Goal: Information Seeking & Learning: Learn about a topic

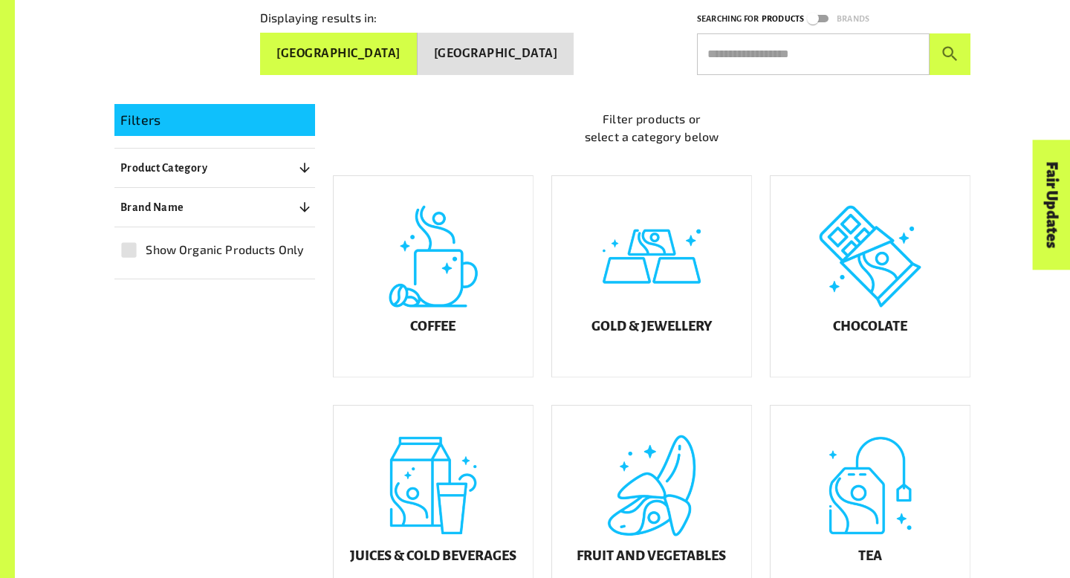
scroll to position [301, 0]
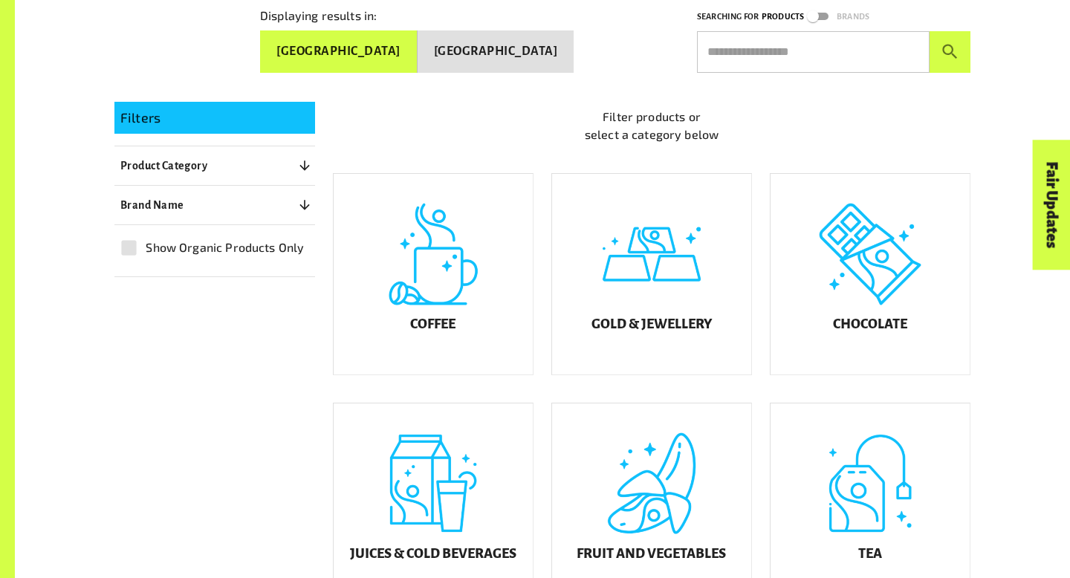
click at [525, 33] on button "[GEOGRAPHIC_DATA]" at bounding box center [496, 51] width 157 height 42
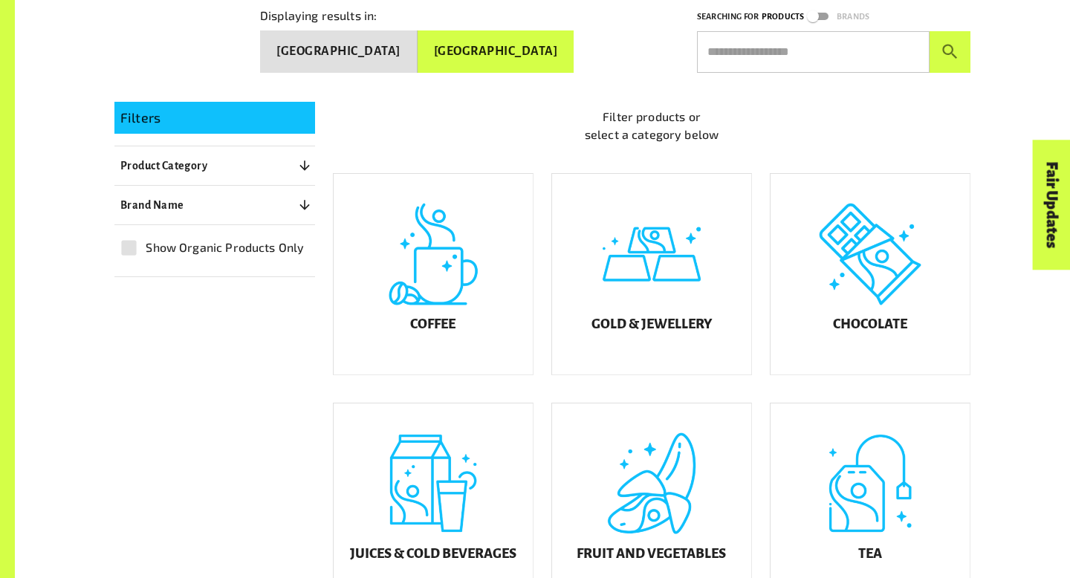
click at [418, 43] on button "[GEOGRAPHIC_DATA]" at bounding box center [338, 51] width 157 height 42
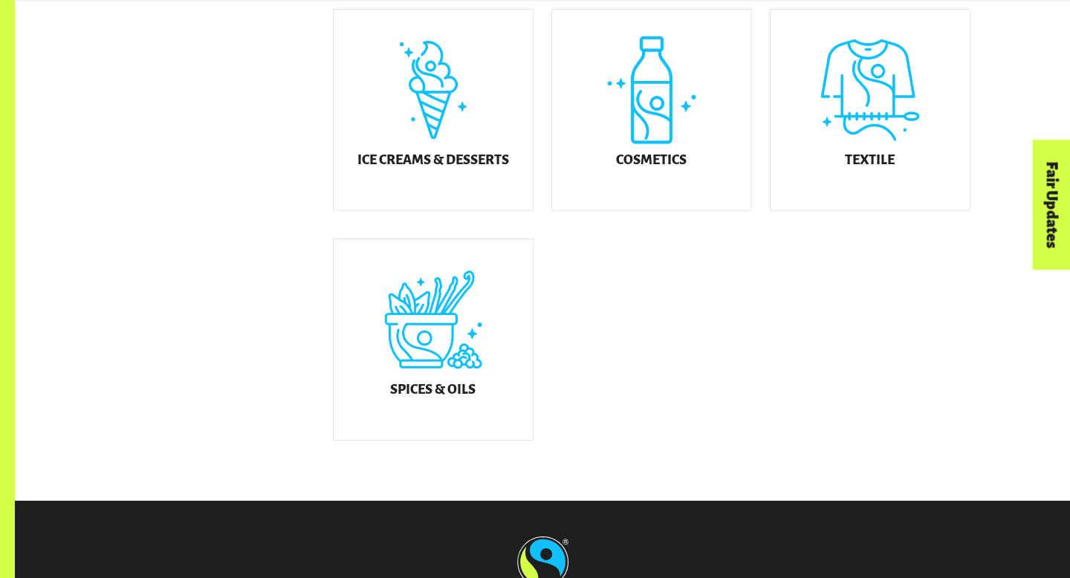
scroll to position [925, 0]
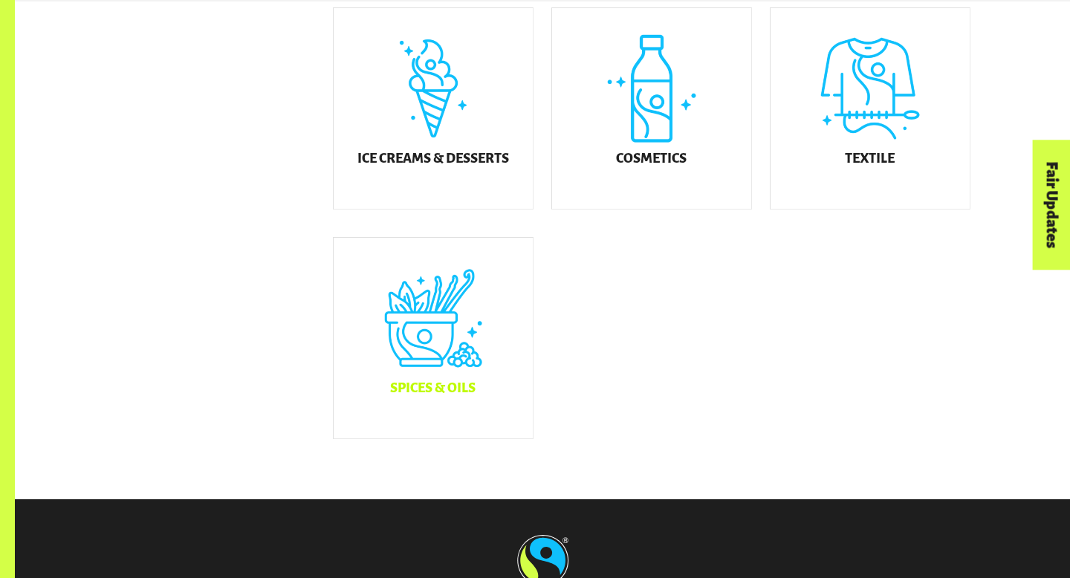
click at [497, 365] on div "Spices & Oils" at bounding box center [433, 338] width 199 height 201
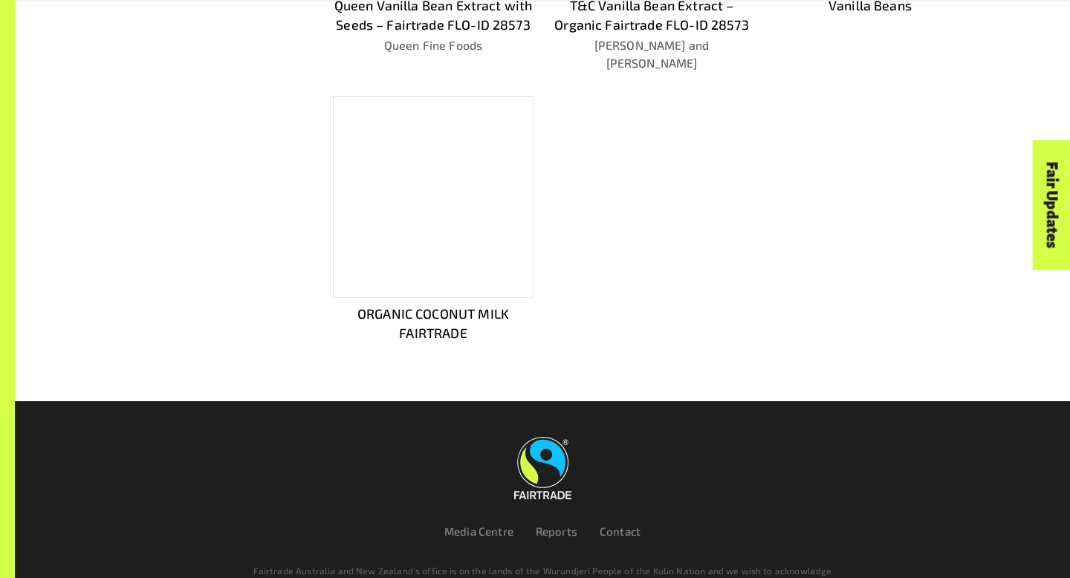
scroll to position [676, 0]
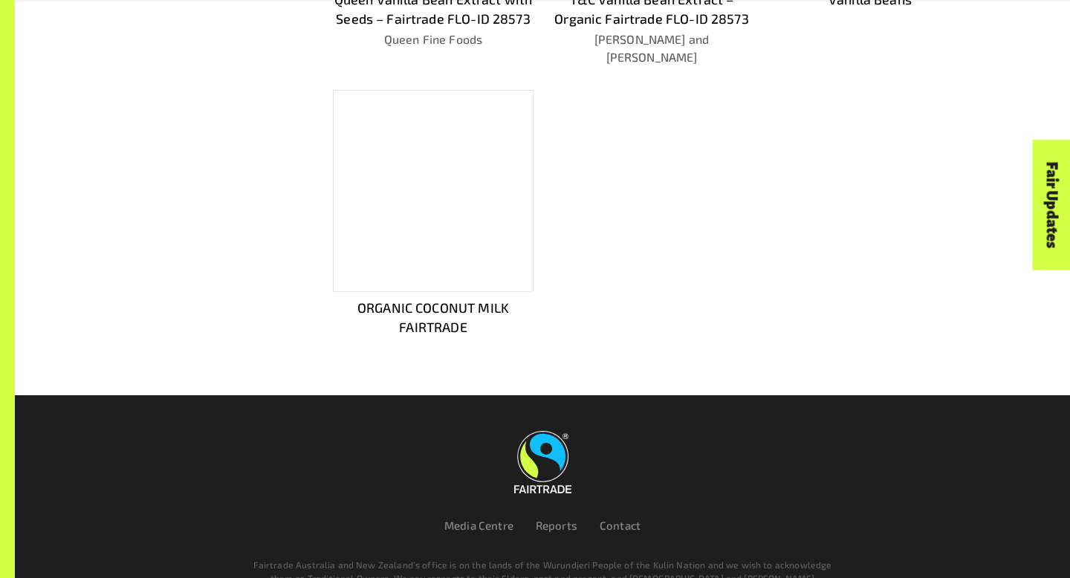
click at [464, 155] on div at bounding box center [433, 191] width 201 height 202
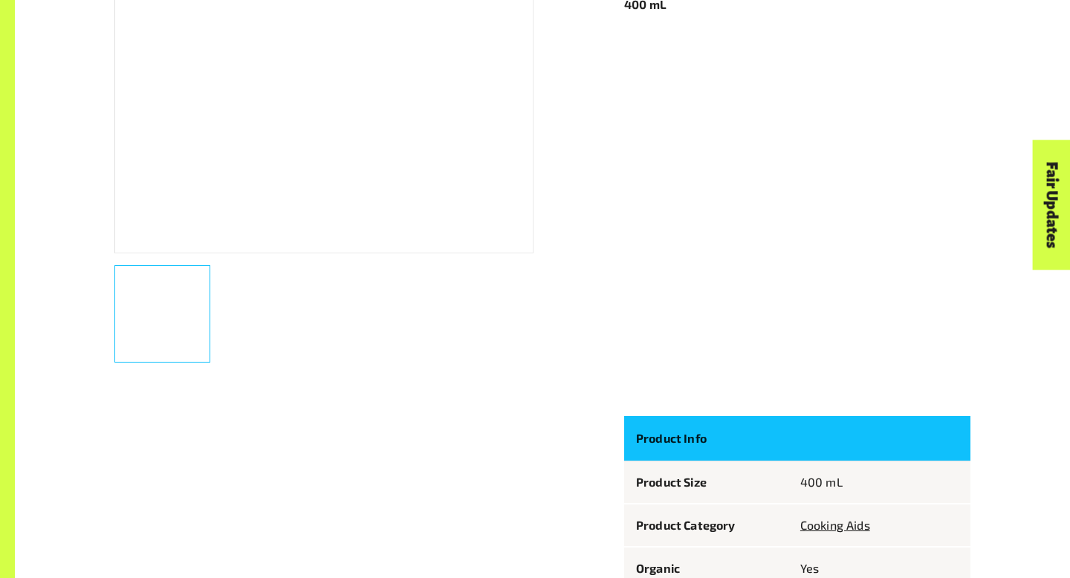
scroll to position [491, 0]
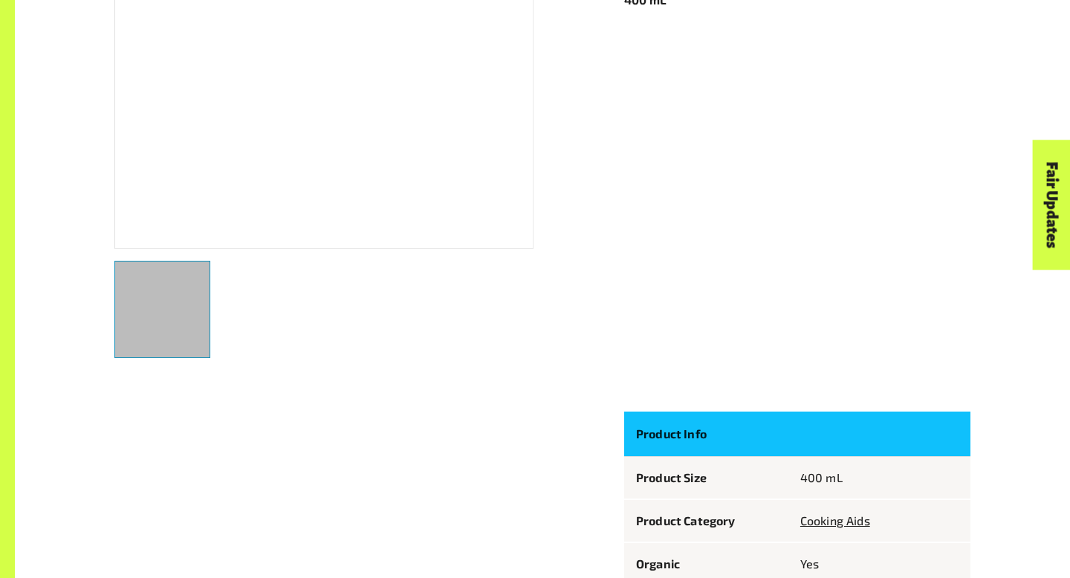
click at [153, 289] on div "button" at bounding box center [162, 309] width 96 height 97
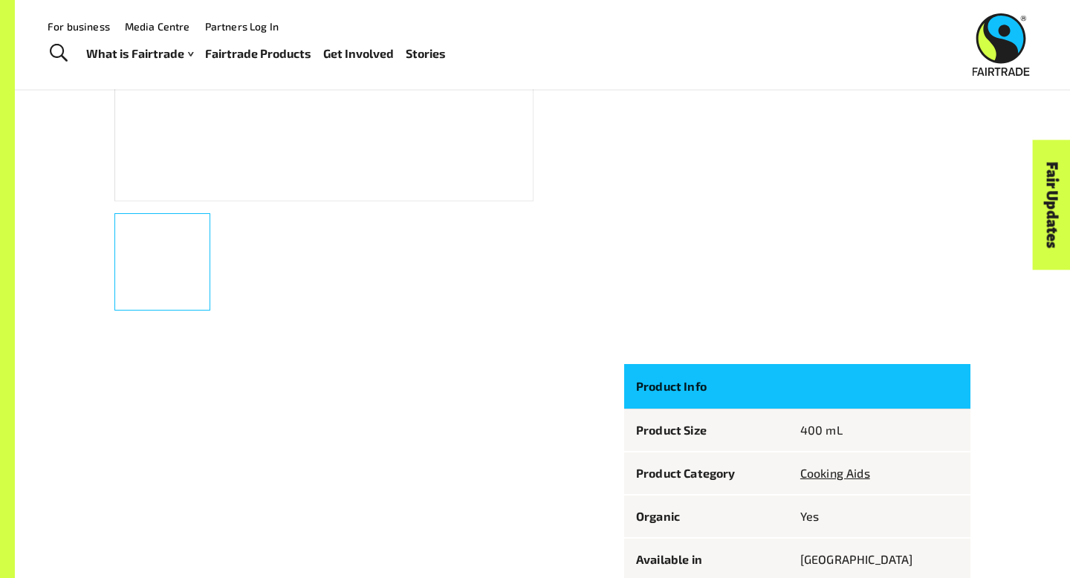
scroll to position [0, 0]
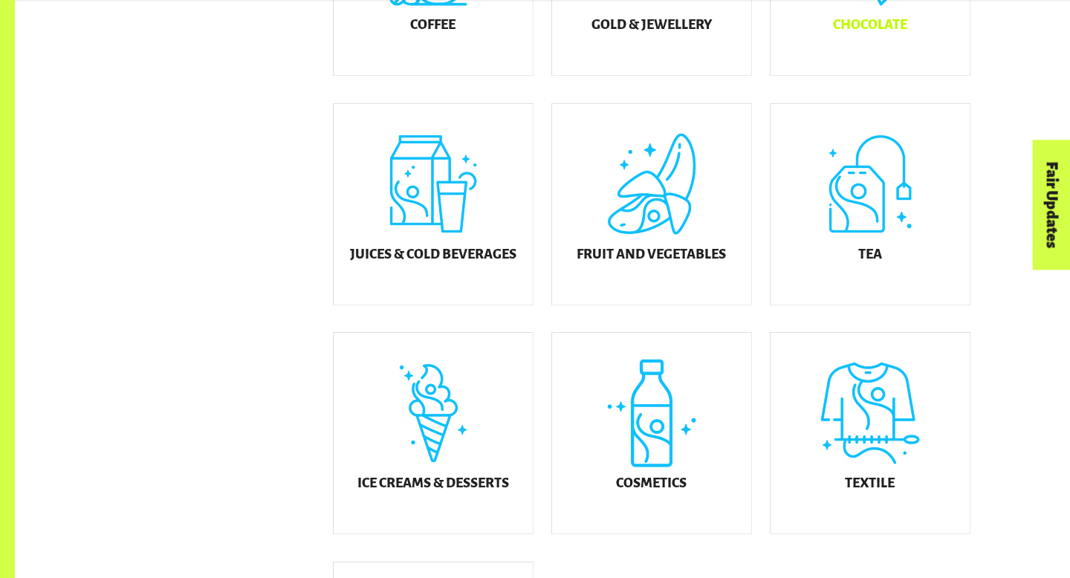
scroll to position [601, 0]
click at [825, 221] on div "Tea" at bounding box center [869, 203] width 199 height 201
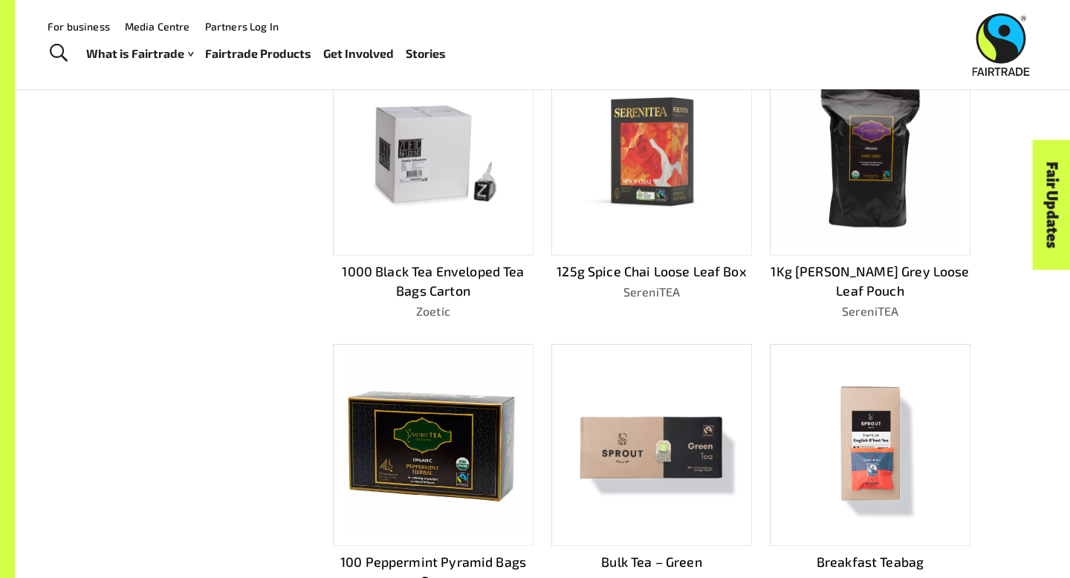
scroll to position [604, 0]
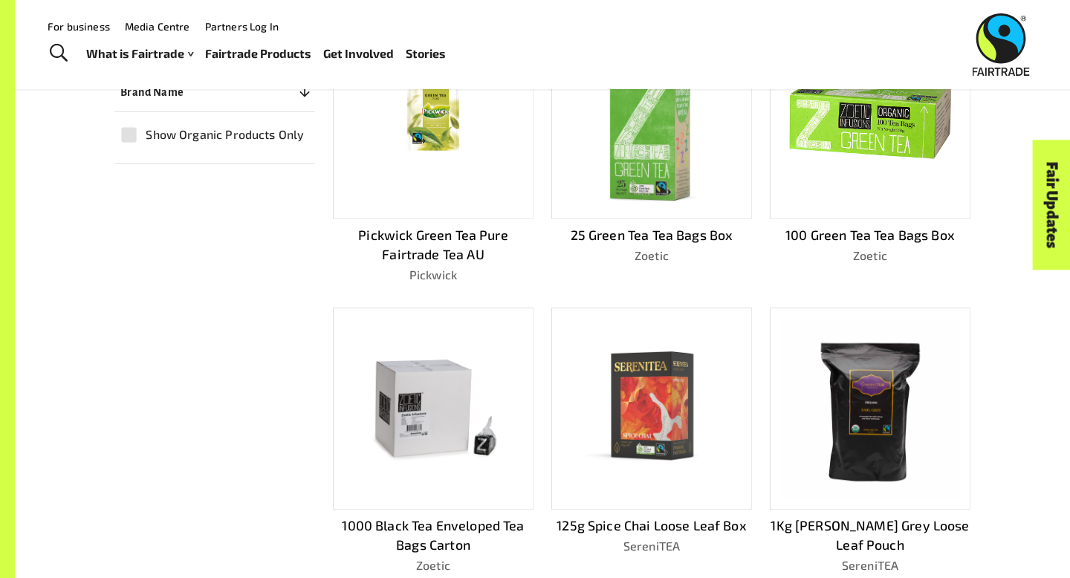
click at [874, 183] on img at bounding box center [869, 118] width 179 height 177
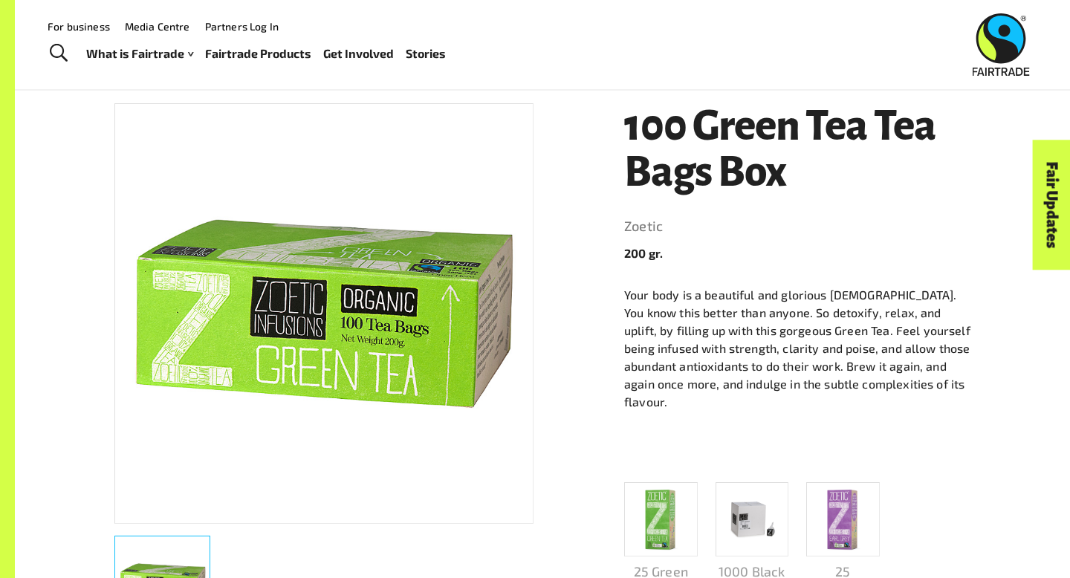
scroll to position [215, 0]
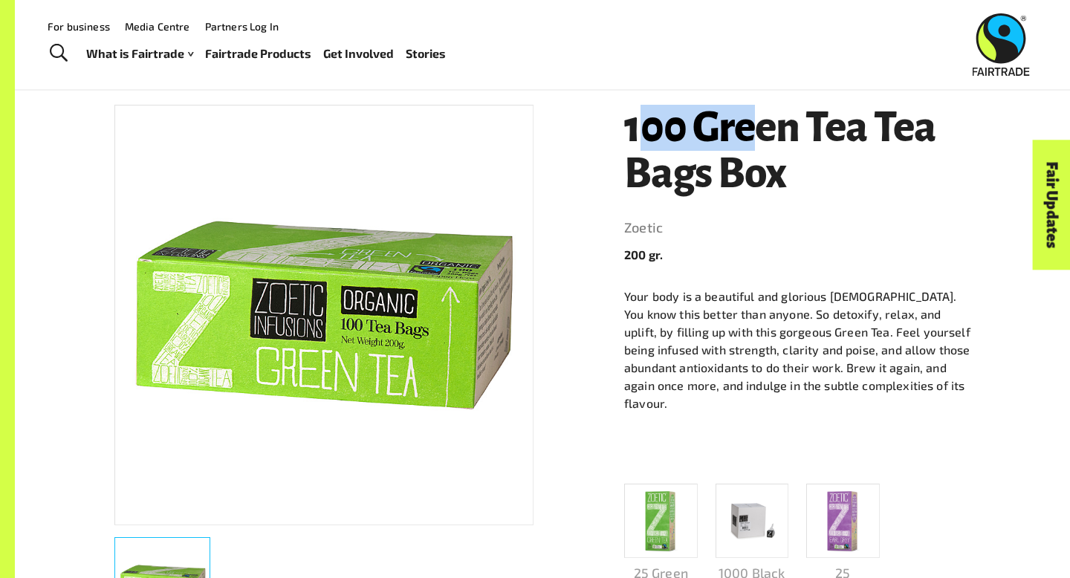
drag, startPoint x: 637, startPoint y: 125, endPoint x: 747, endPoint y: 134, distance: 110.4
click at [747, 134] on h1 "100 Green Tea Tea Bags Box" at bounding box center [797, 150] width 346 height 91
click at [675, 135] on h1 "100 Green Tea Tea Bags Box" at bounding box center [797, 150] width 346 height 91
drag, startPoint x: 624, startPoint y: 126, endPoint x: 686, endPoint y: 128, distance: 62.4
click at [686, 128] on h1 "100 Green Tea Tea Bags Box" at bounding box center [797, 150] width 346 height 91
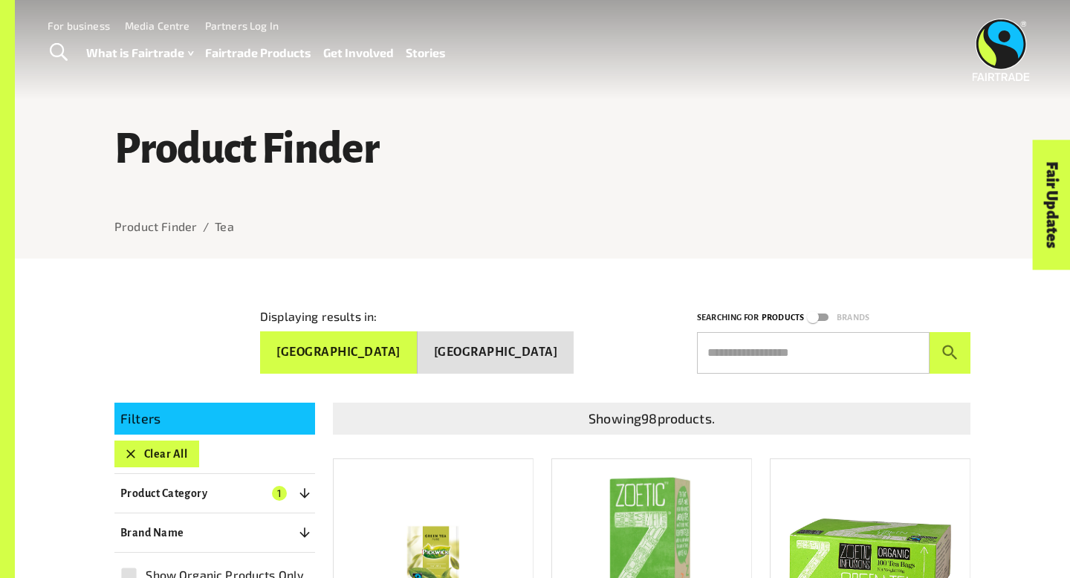
click at [528, 374] on div at bounding box center [542, 388] width 856 height 29
click at [529, 352] on button "[GEOGRAPHIC_DATA]" at bounding box center [496, 352] width 157 height 42
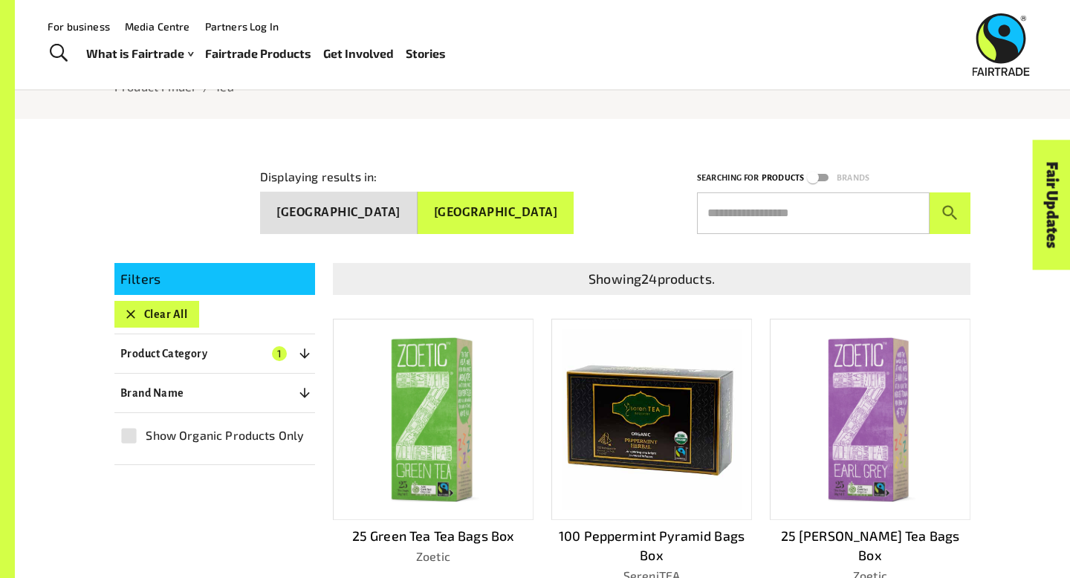
scroll to position [89, 0]
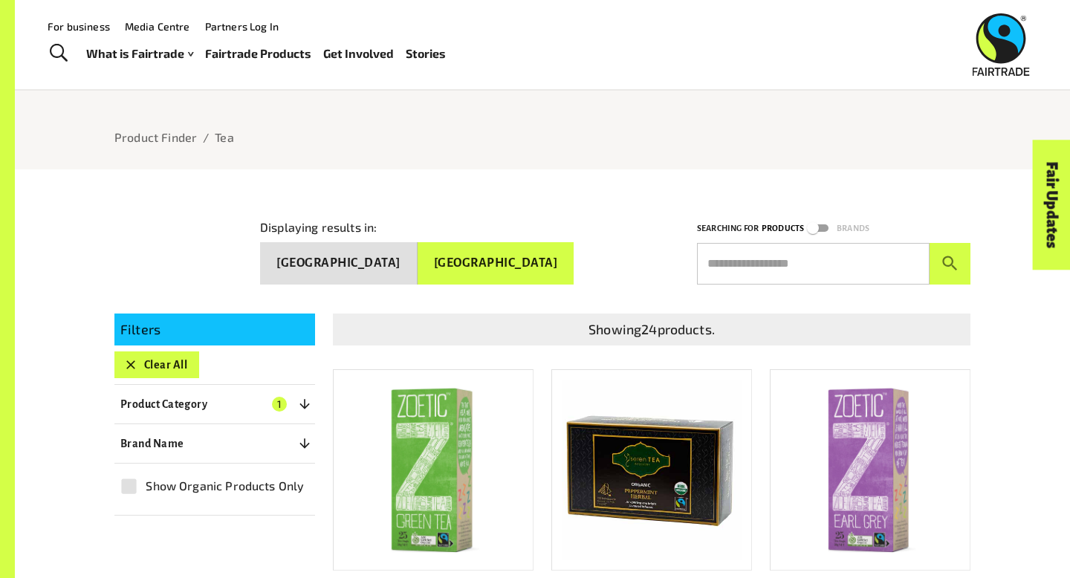
click at [418, 257] on button "[GEOGRAPHIC_DATA]" at bounding box center [338, 263] width 157 height 42
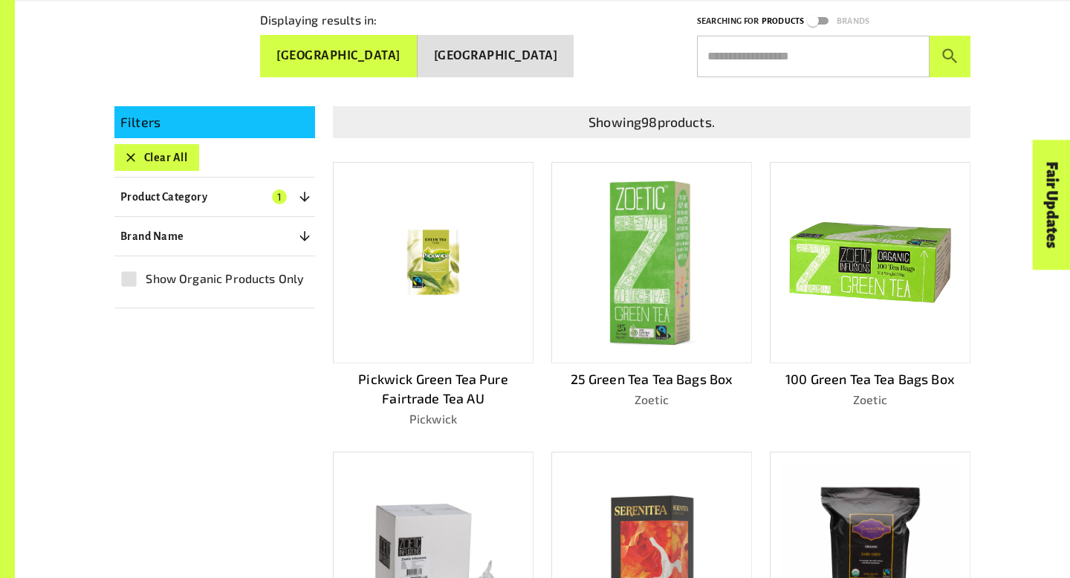
scroll to position [366, 0]
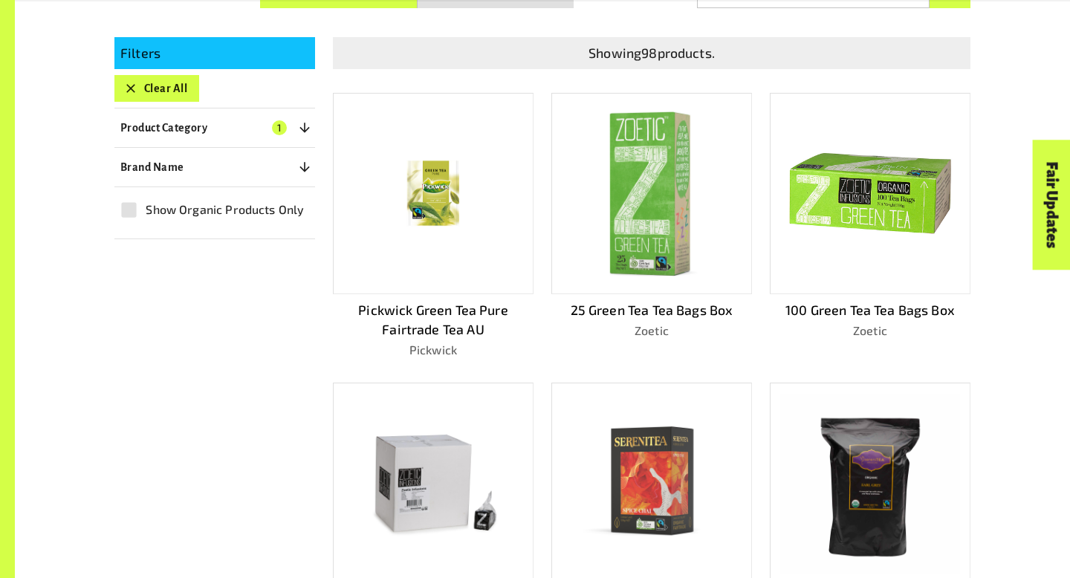
click at [836, 484] on img at bounding box center [869, 483] width 179 height 179
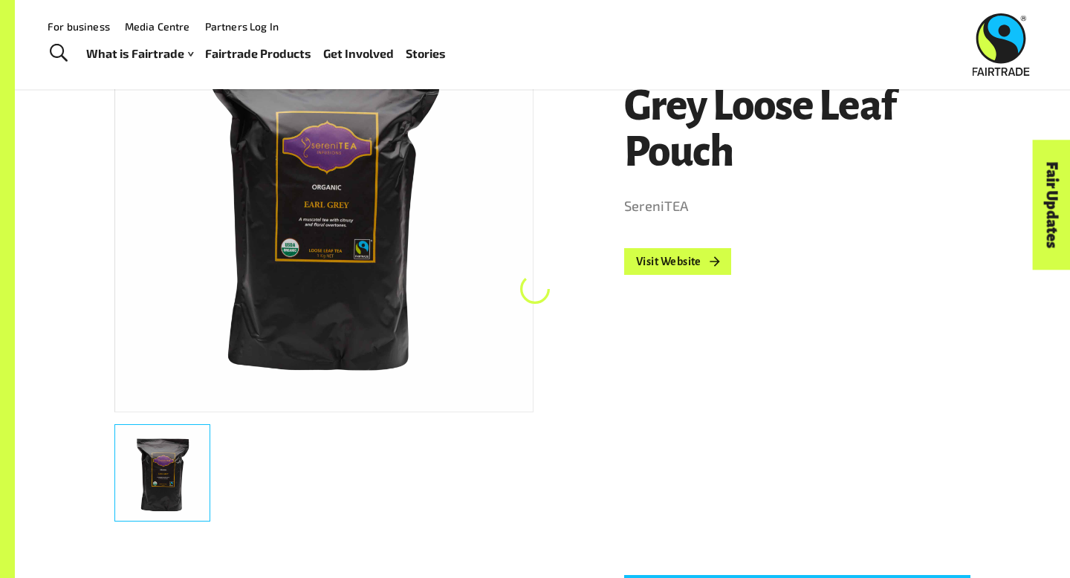
scroll to position [259, 0]
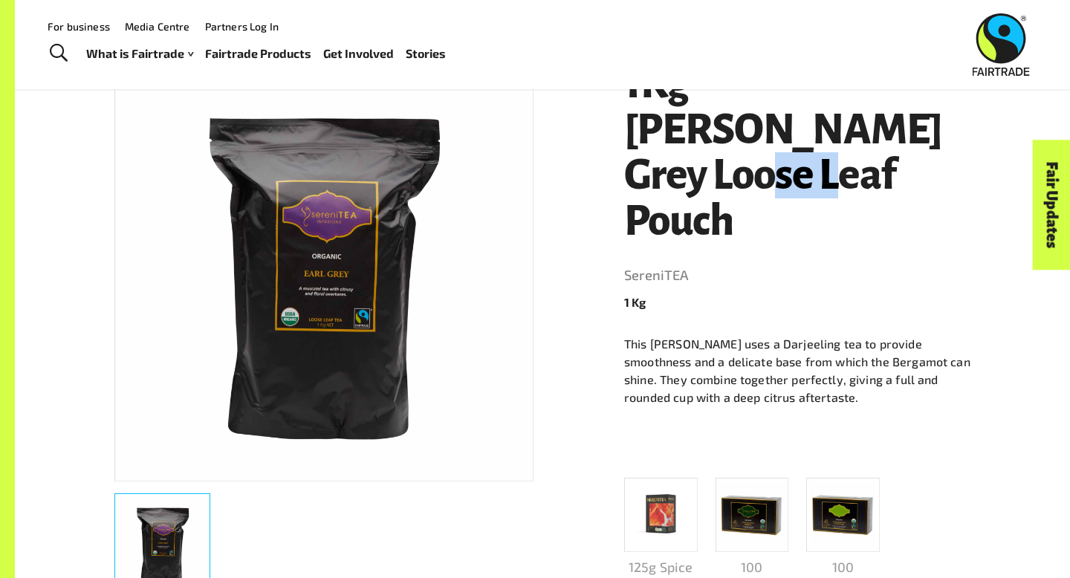
drag, startPoint x: 734, startPoint y: 122, endPoint x: 966, endPoint y: 122, distance: 231.8
click at [967, 123] on h1 "1Kg Earl Grey Loose Leaf Pouch" at bounding box center [797, 152] width 346 height 183
click at [866, 264] on link "SereniTEA" at bounding box center [797, 276] width 346 height 24
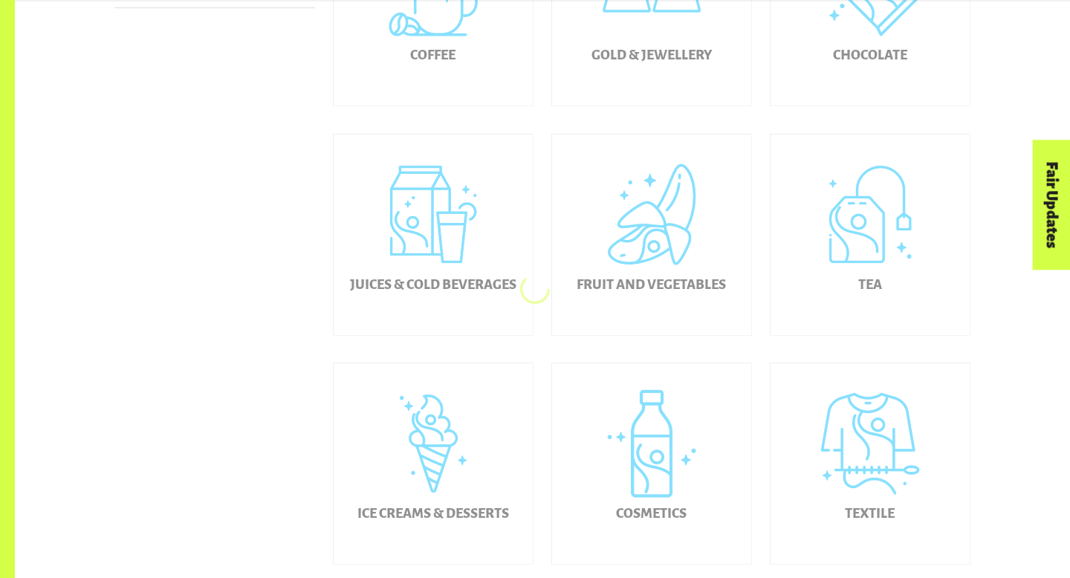
scroll to position [601, 0]
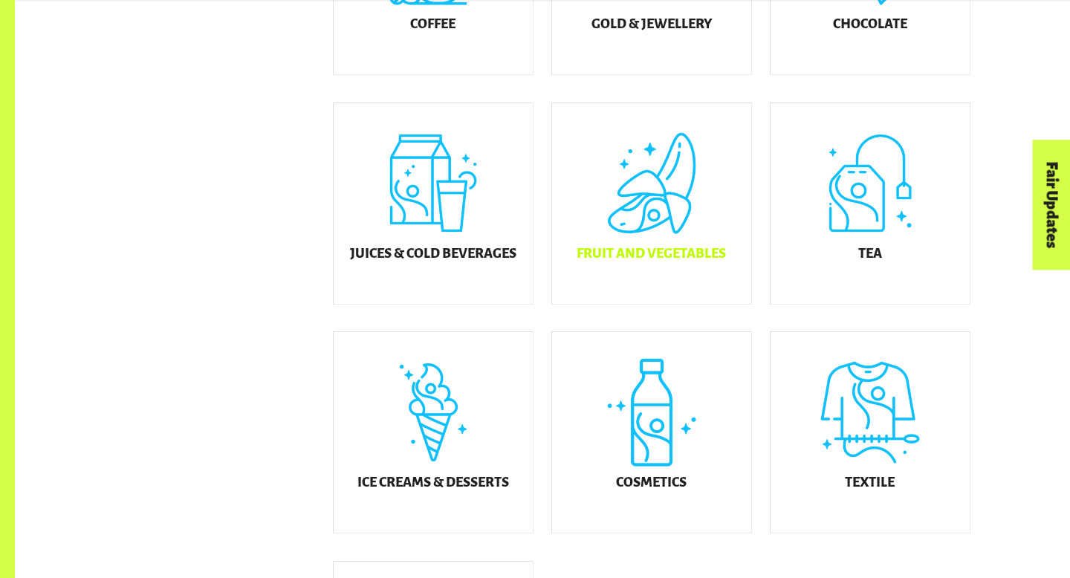
click at [669, 253] on div "Fruit and Vegetables" at bounding box center [651, 203] width 199 height 201
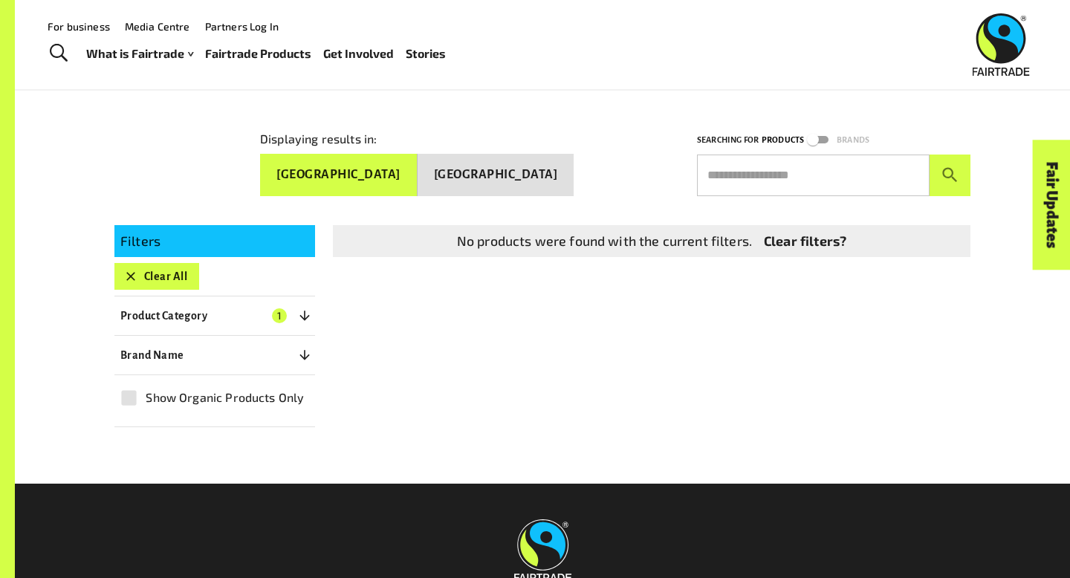
scroll to position [163, 0]
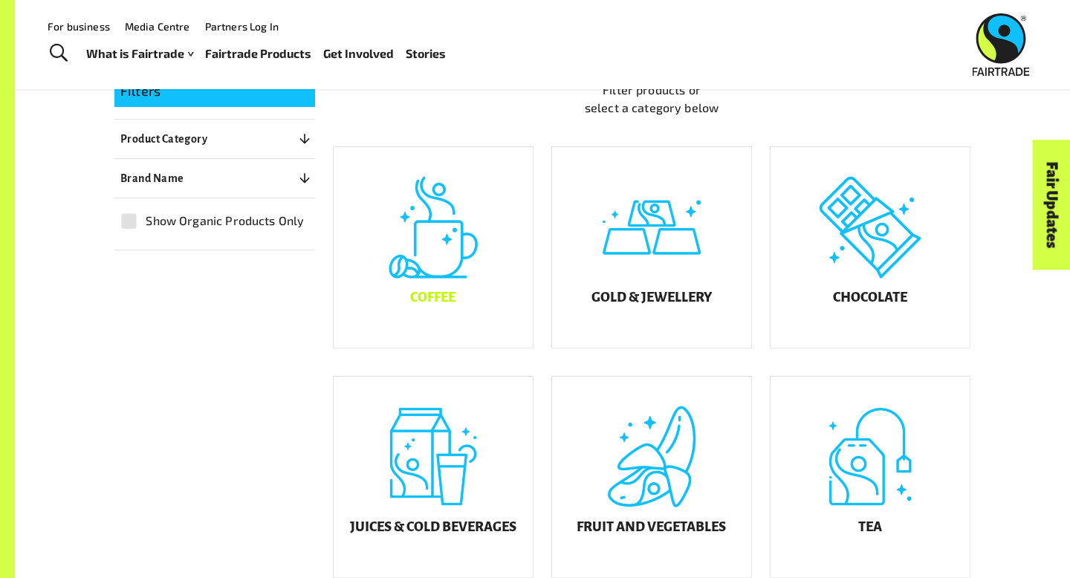
click at [500, 263] on div "Coffee" at bounding box center [433, 247] width 199 height 201
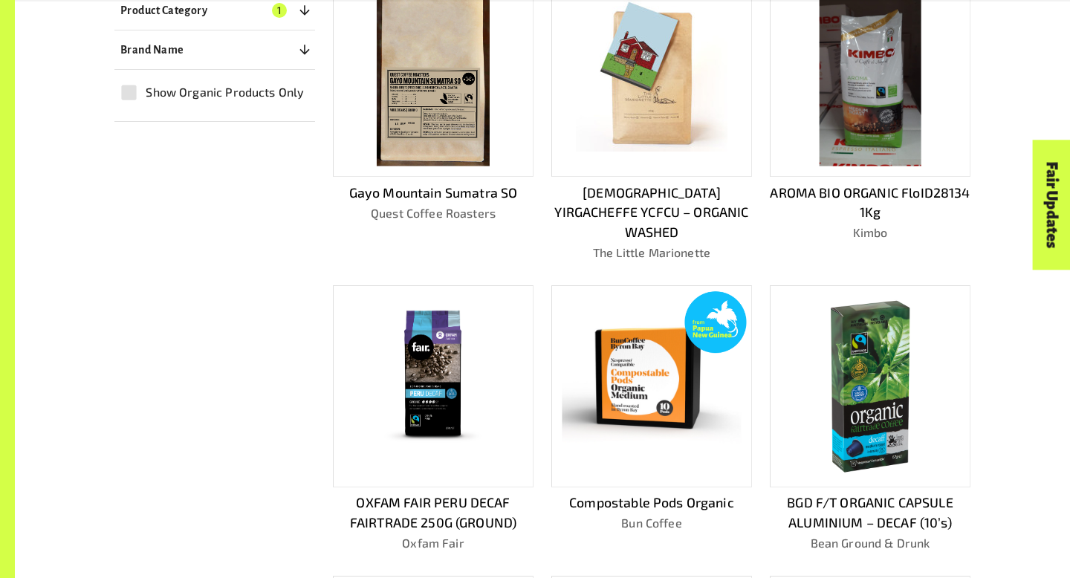
click at [705, 123] on img at bounding box center [652, 76] width 152 height 152
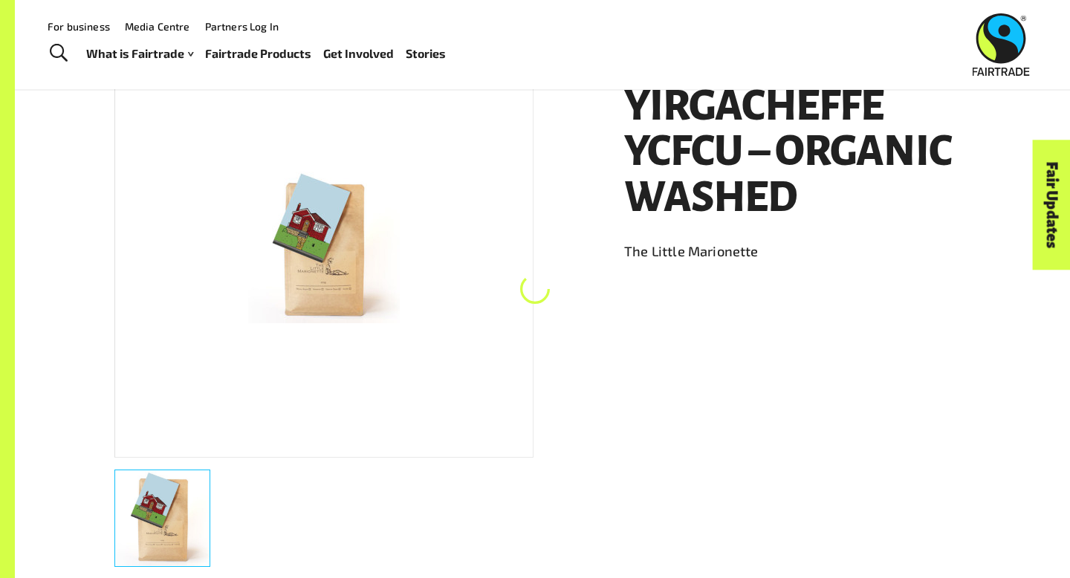
scroll to position [259, 0]
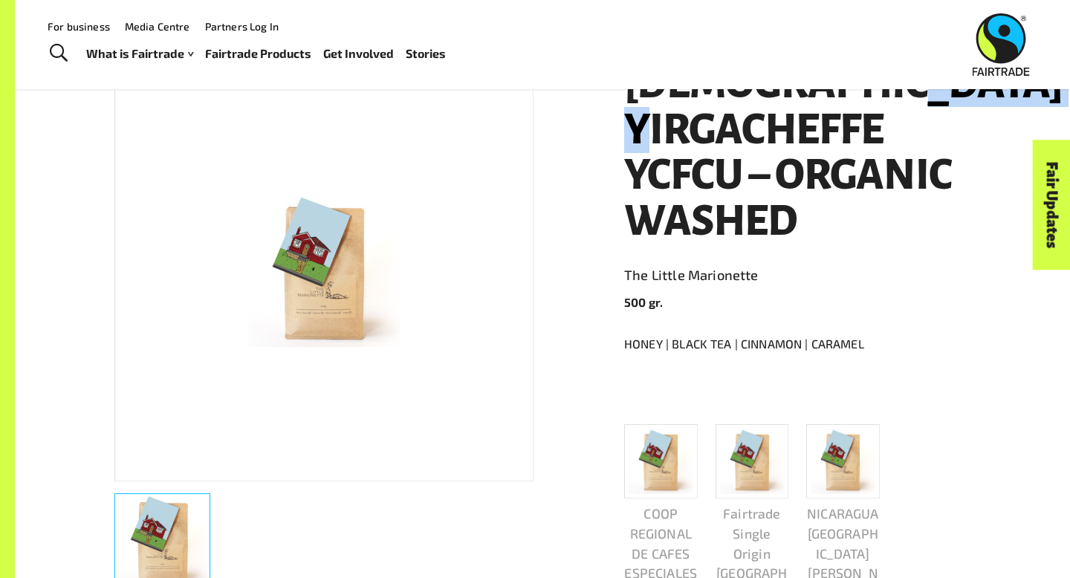
drag, startPoint x: 678, startPoint y: 126, endPoint x: 925, endPoint y: 140, distance: 247.1
click at [925, 140] on h1 "ETHIOPIA YIRGACHEFFE YCFCU – ORGANIC WASHED" at bounding box center [797, 152] width 346 height 183
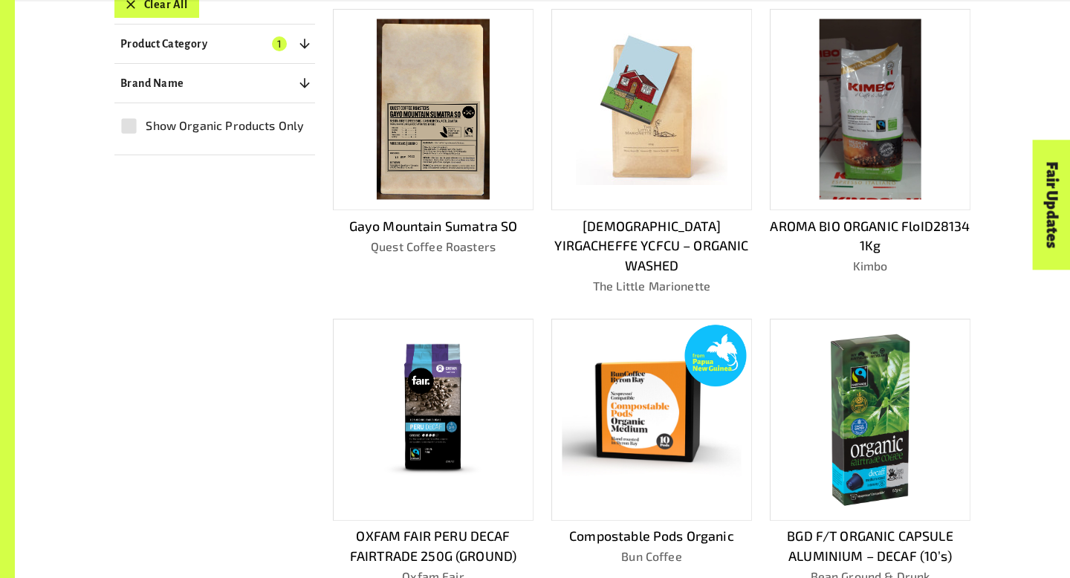
scroll to position [483, 0]
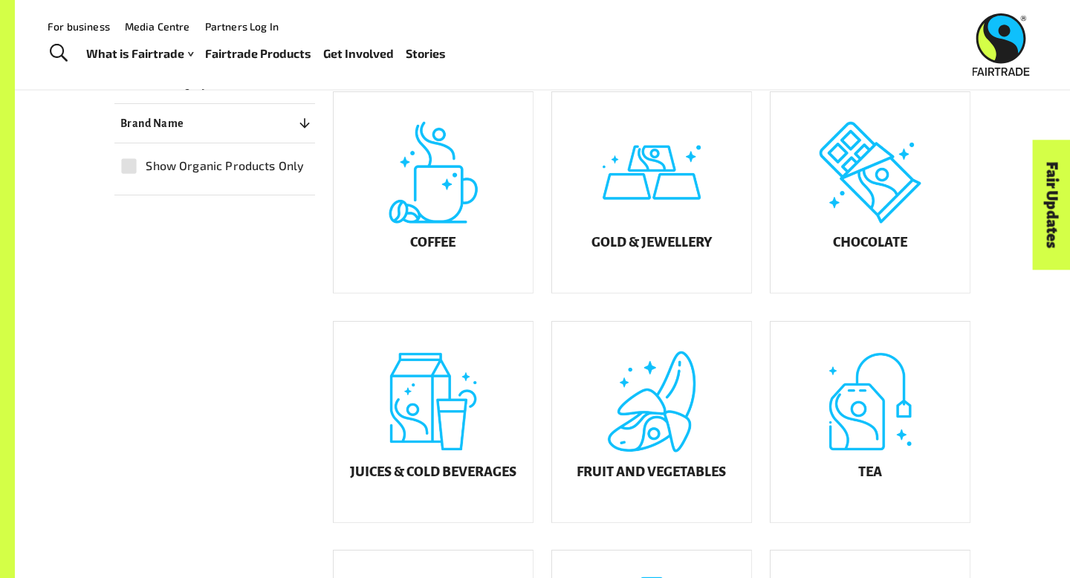
scroll to position [328, 0]
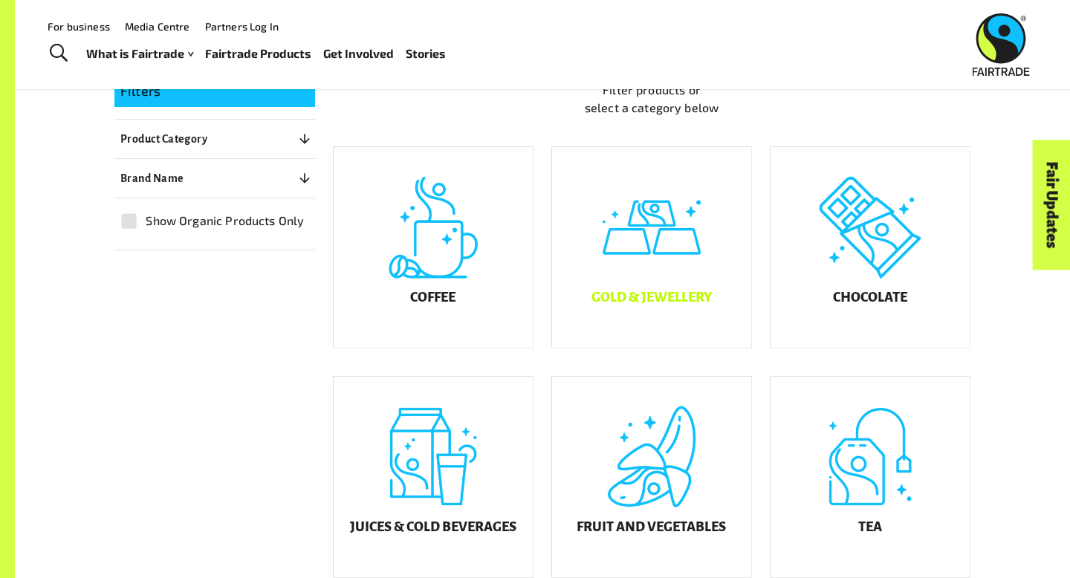
click at [686, 297] on div "Gold & Jewellery" at bounding box center [651, 247] width 199 height 201
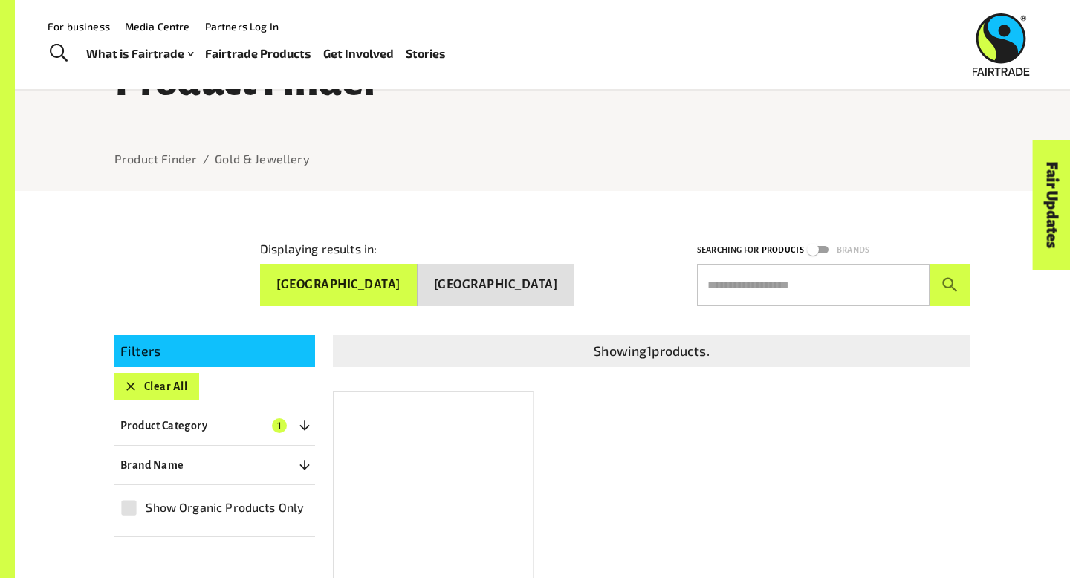
scroll to position [45, 0]
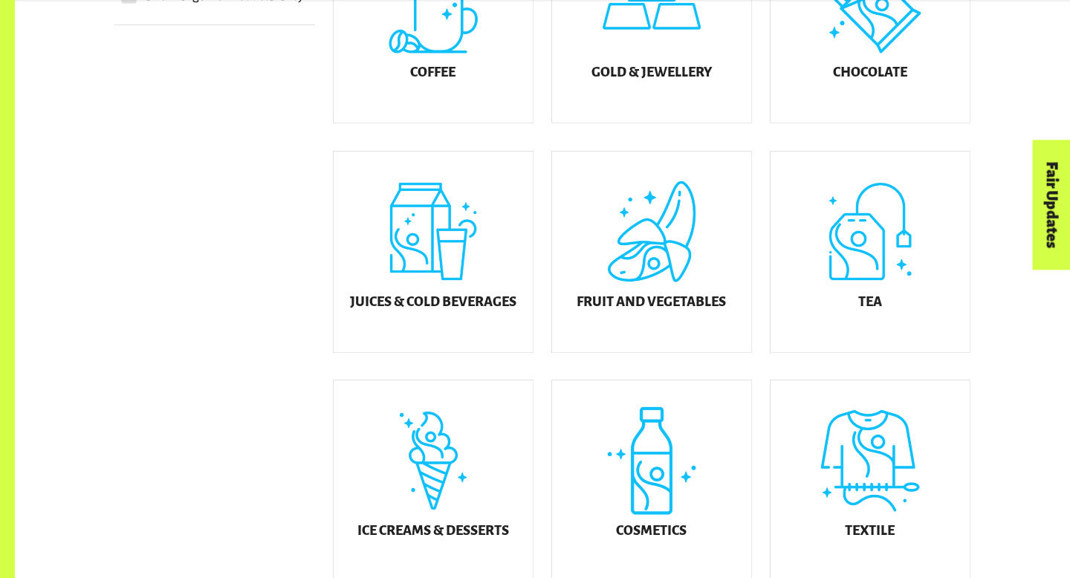
scroll to position [553, 0]
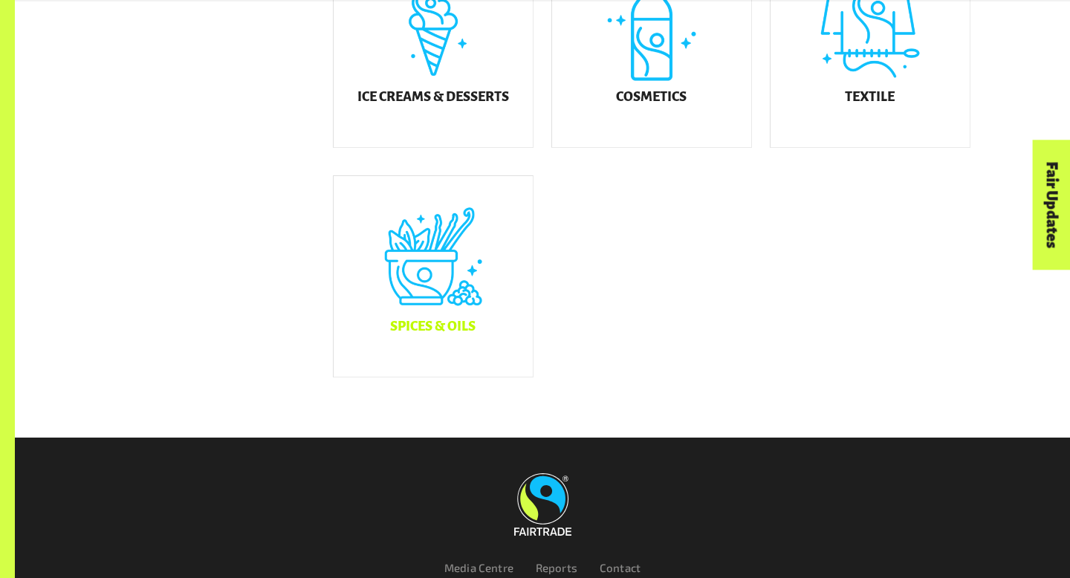
click at [409, 330] on h5 "Spices & Oils" at bounding box center [432, 326] width 85 height 15
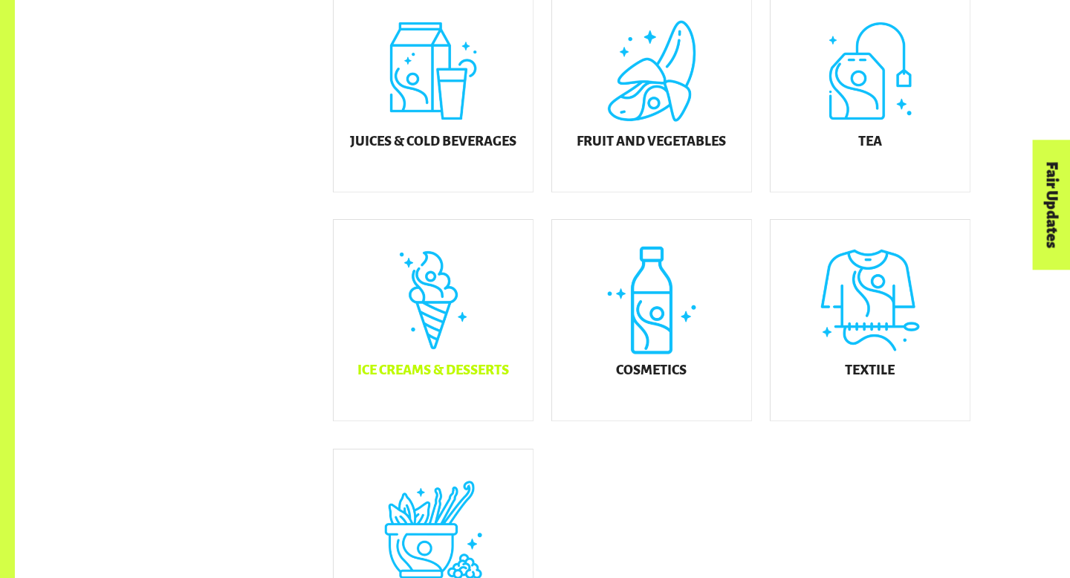
scroll to position [721, 0]
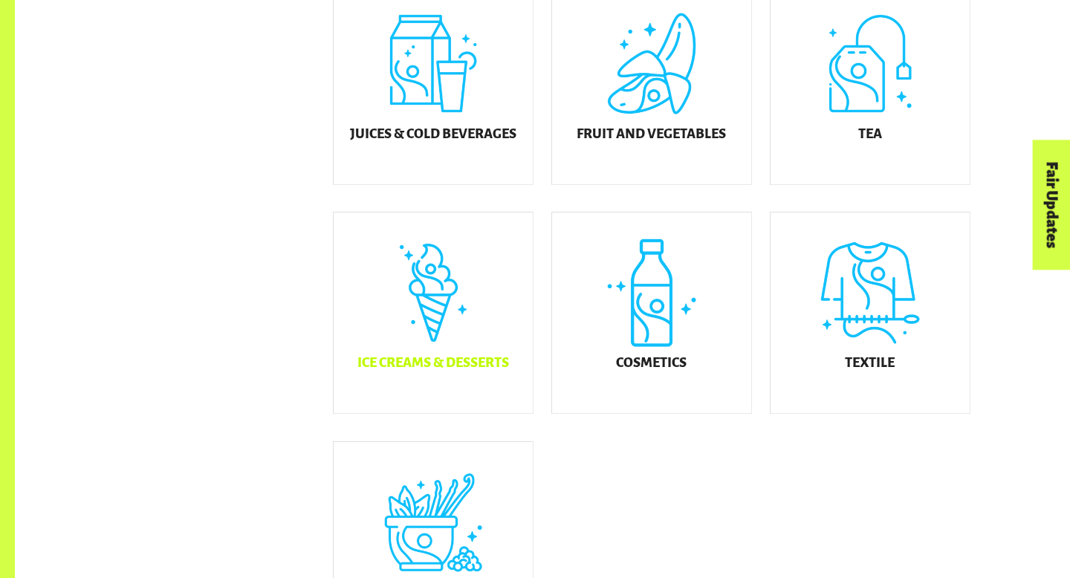
click at [466, 333] on div "Ice Creams & Desserts" at bounding box center [433, 312] width 199 height 201
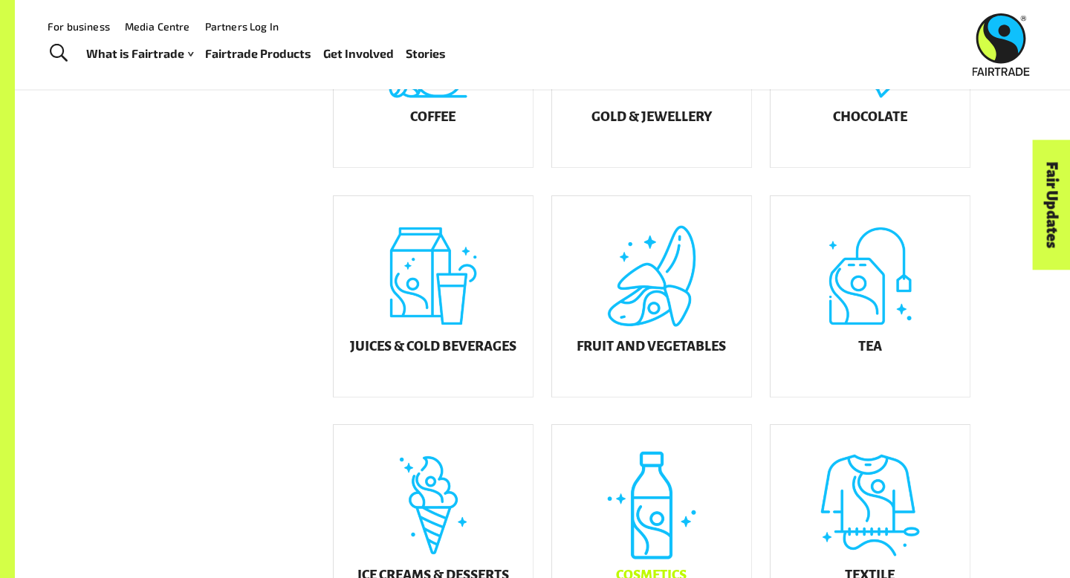
scroll to position [451, 0]
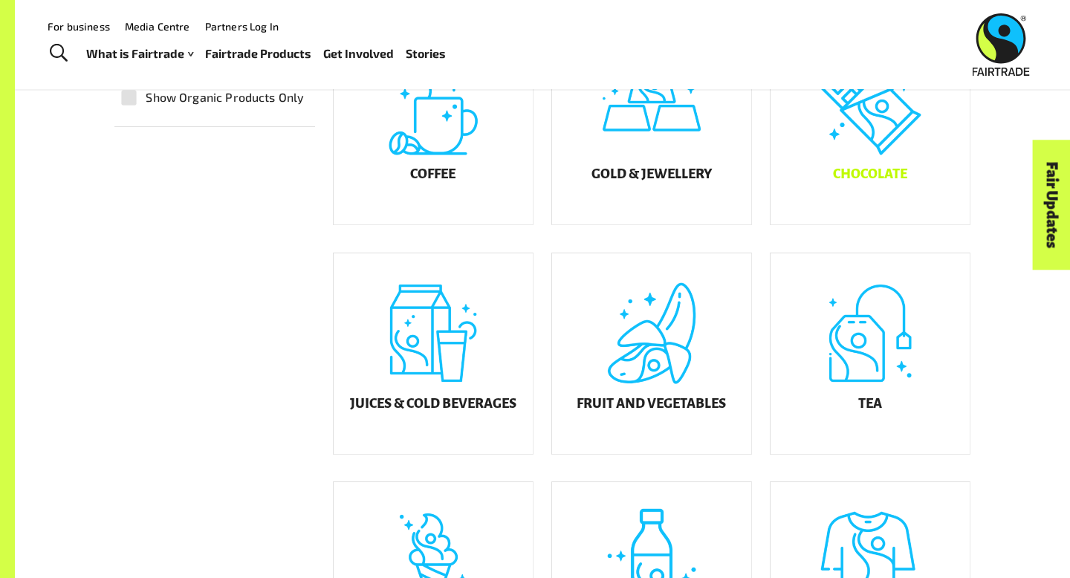
click at [878, 171] on div "Chocolate" at bounding box center [869, 124] width 199 height 201
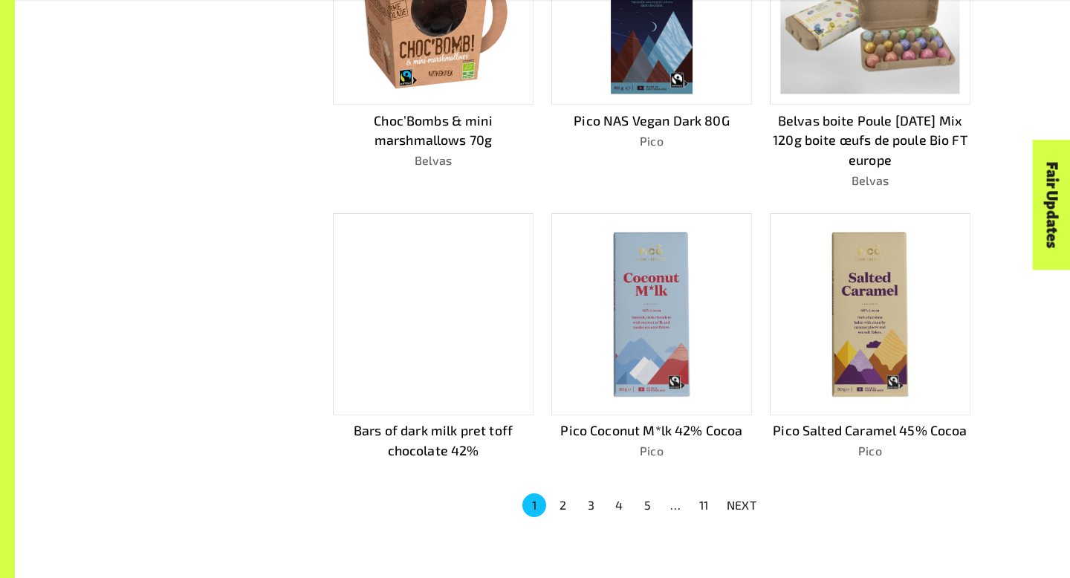
scroll to position [845, 0]
click at [562, 498] on button "2" at bounding box center [562, 506] width 24 height 24
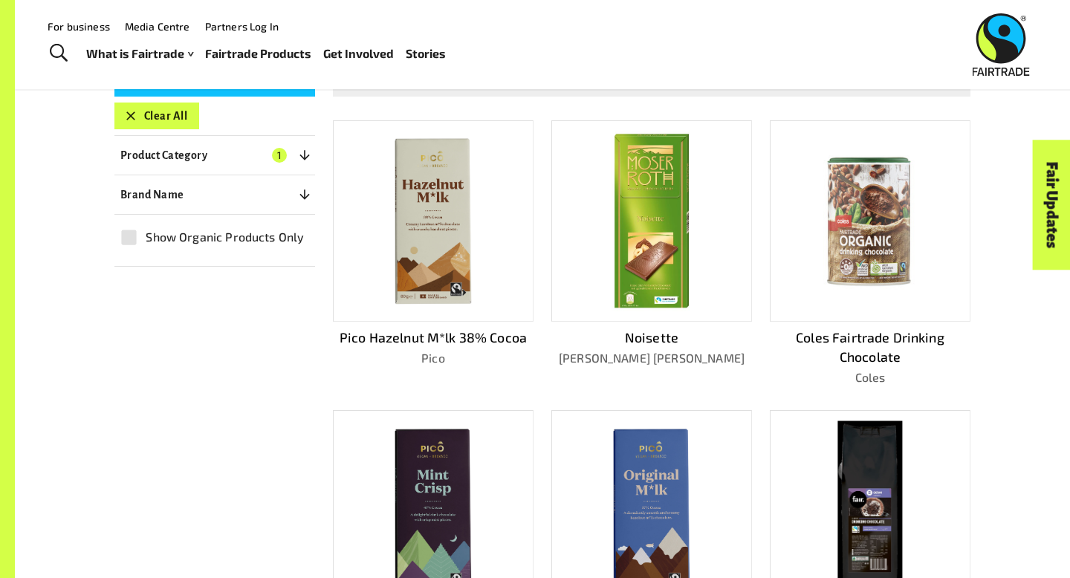
scroll to position [342, 0]
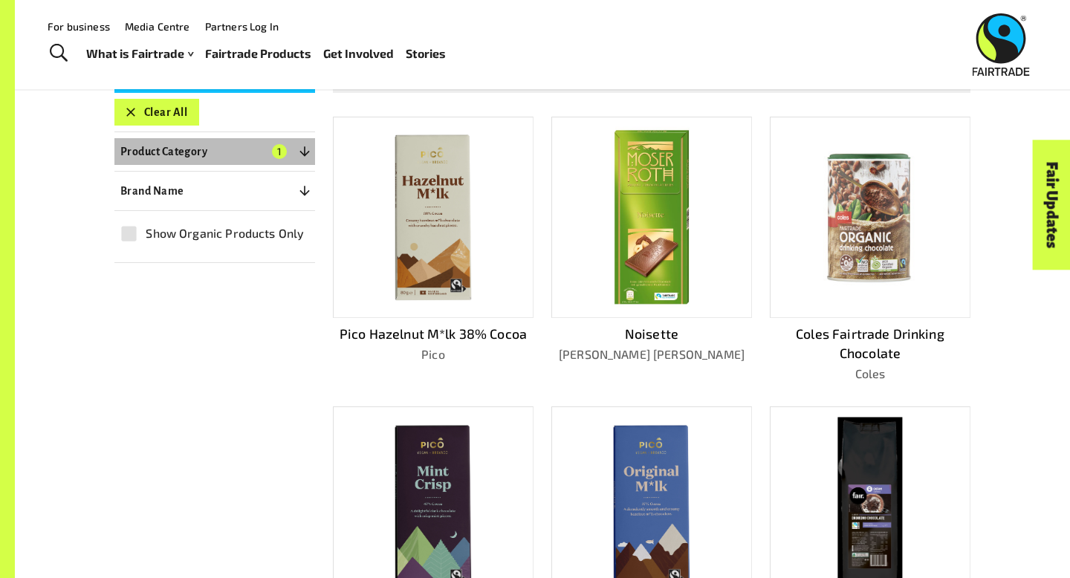
click at [209, 151] on button "Product Category 1" at bounding box center [214, 151] width 201 height 27
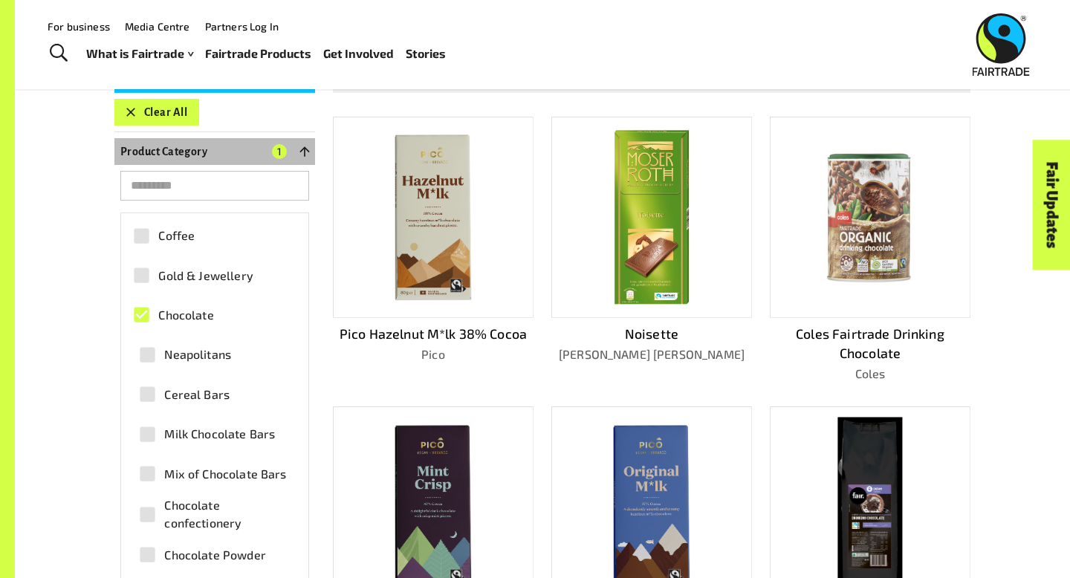
click at [276, 144] on span "1" at bounding box center [279, 151] width 15 height 15
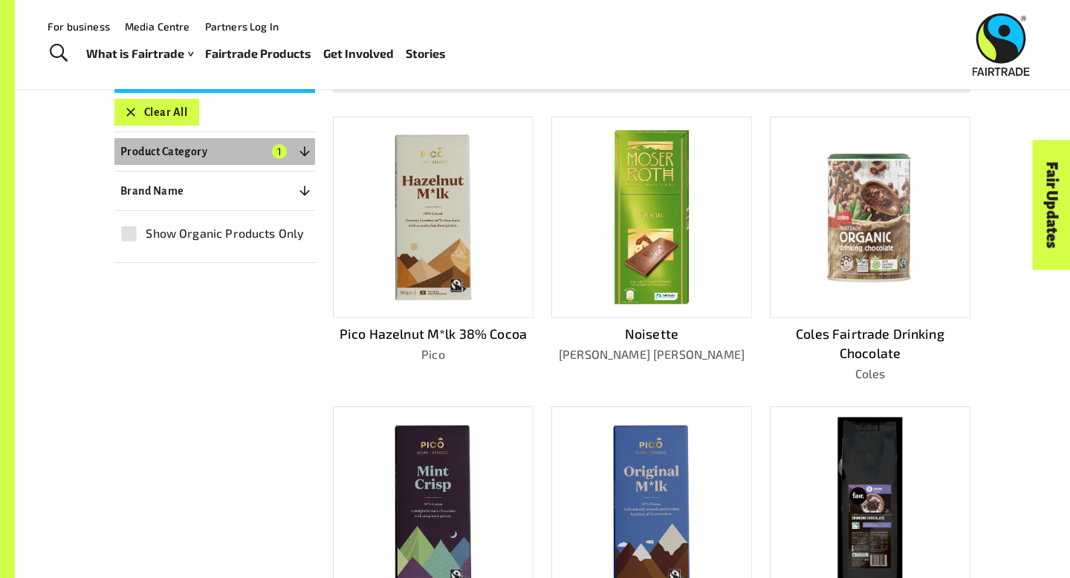
click at [276, 145] on span "1" at bounding box center [279, 151] width 15 height 15
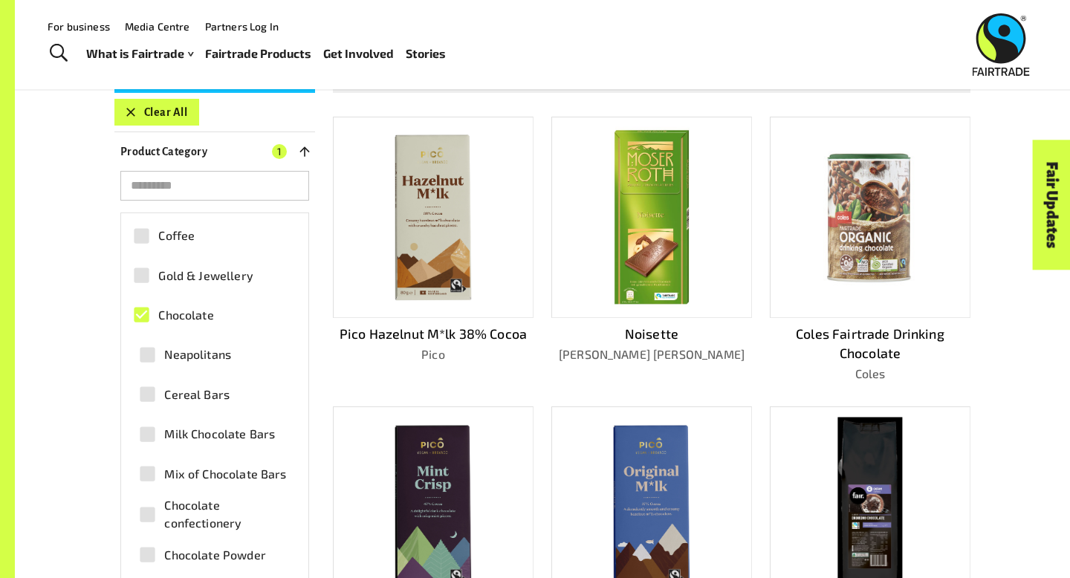
click at [212, 311] on span "Chocolate" at bounding box center [185, 315] width 55 height 18
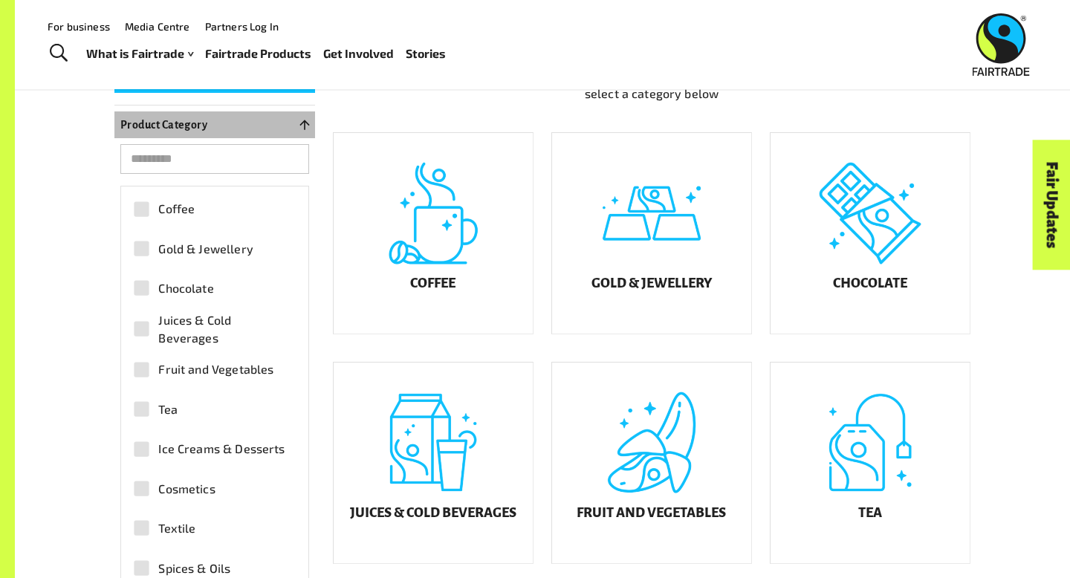
click at [281, 120] on button "Product Category 0" at bounding box center [214, 124] width 201 height 27
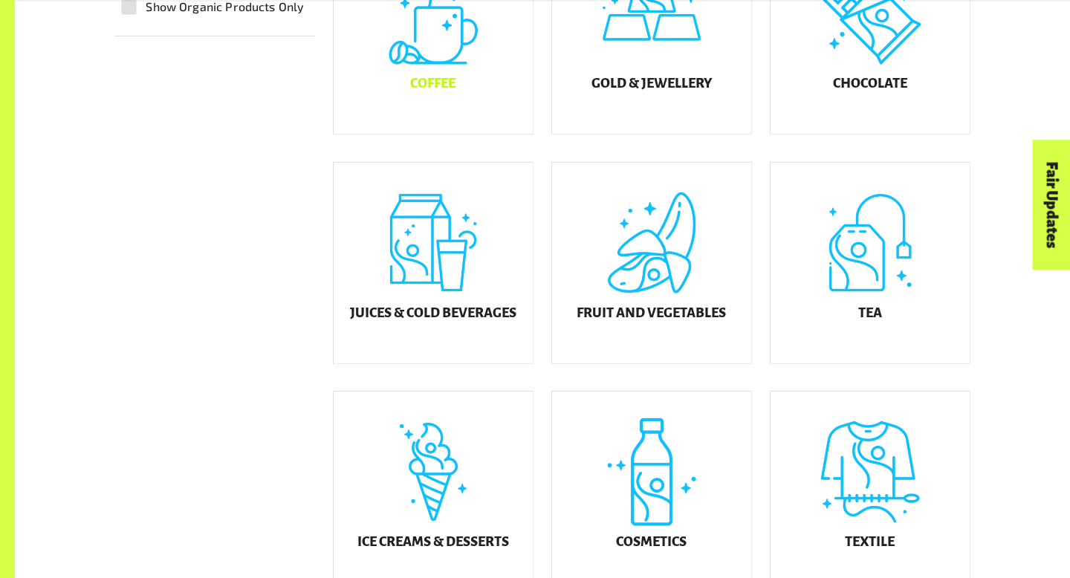
click at [435, 315] on h5 "Juices & Cold Beverages" at bounding box center [433, 313] width 166 height 15
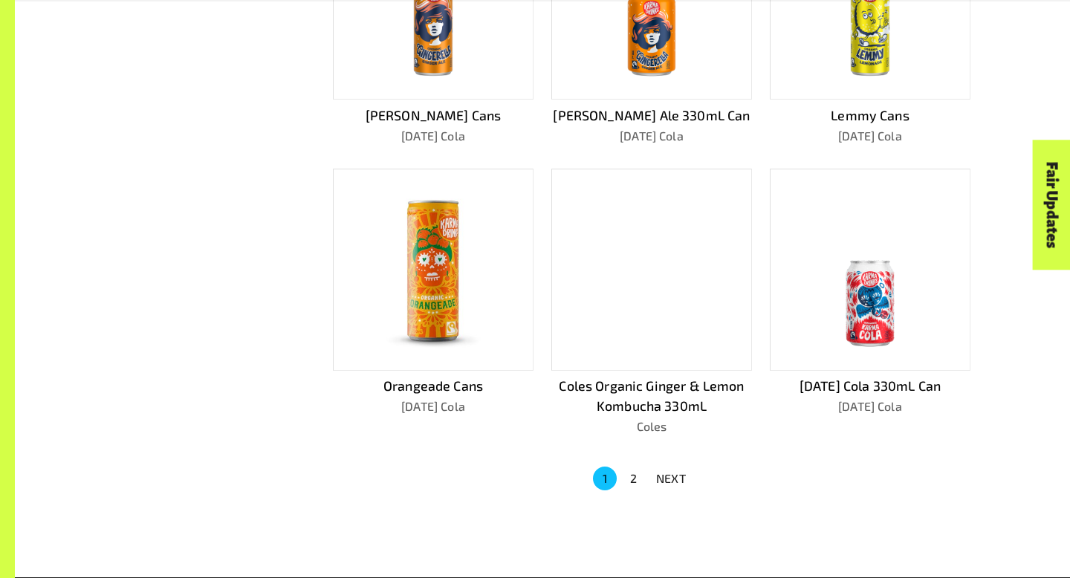
scroll to position [852, 0]
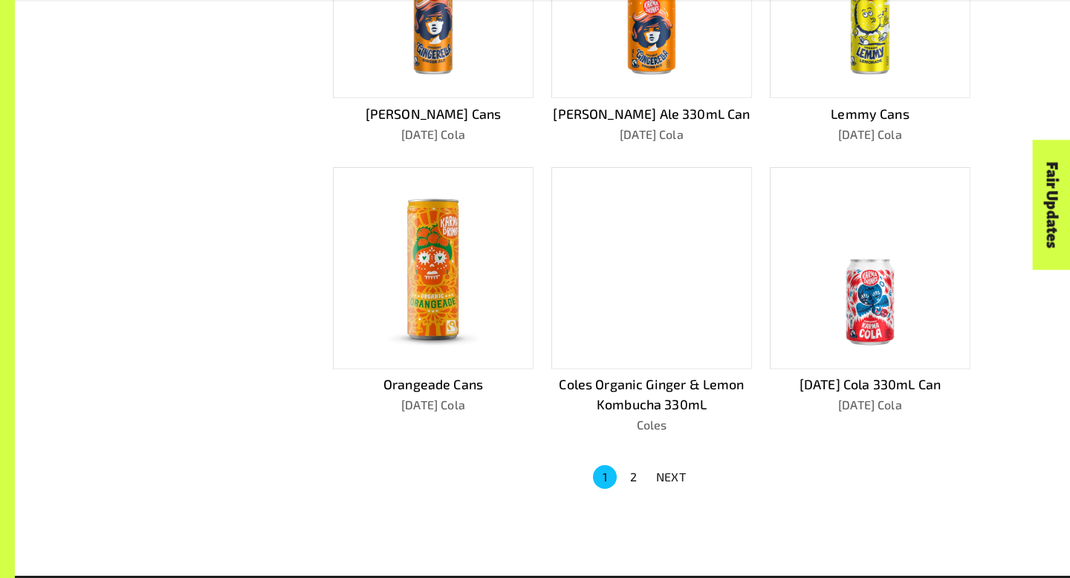
click at [1039, 222] on link "Fair Updates" at bounding box center [1052, 205] width 38 height 130
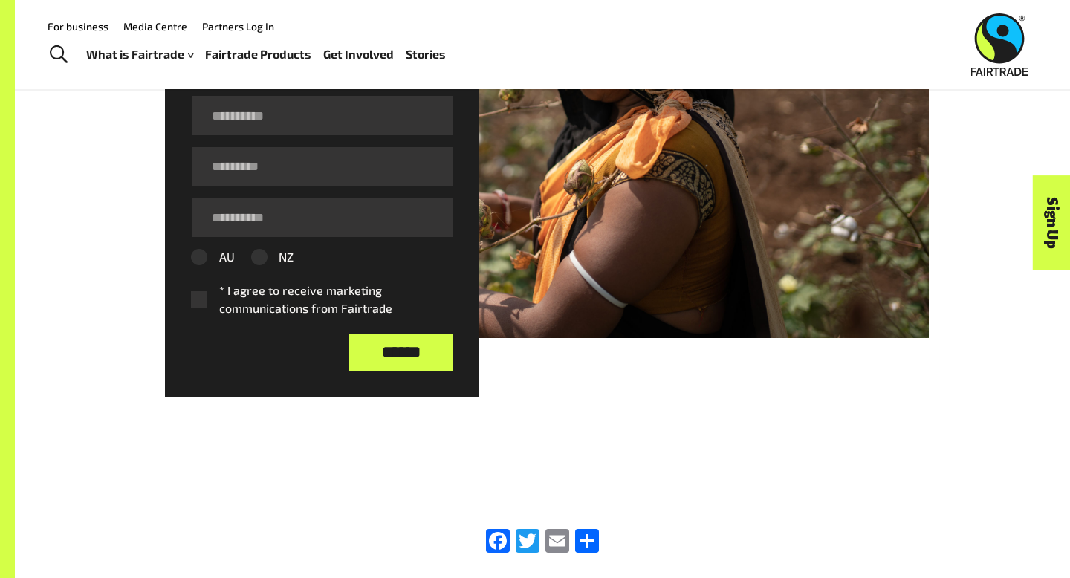
scroll to position [770, 0]
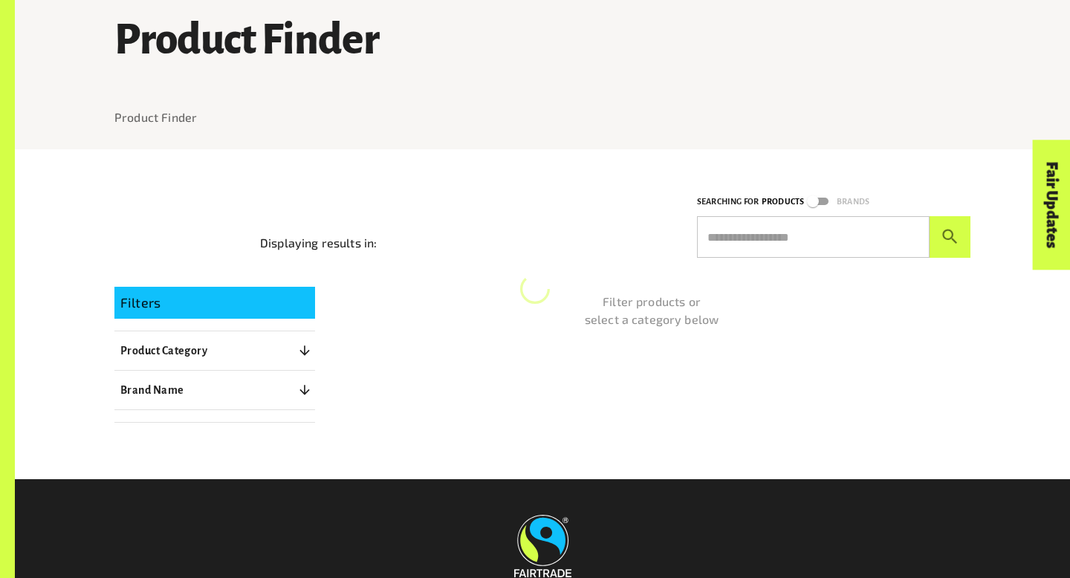
scroll to position [262, 0]
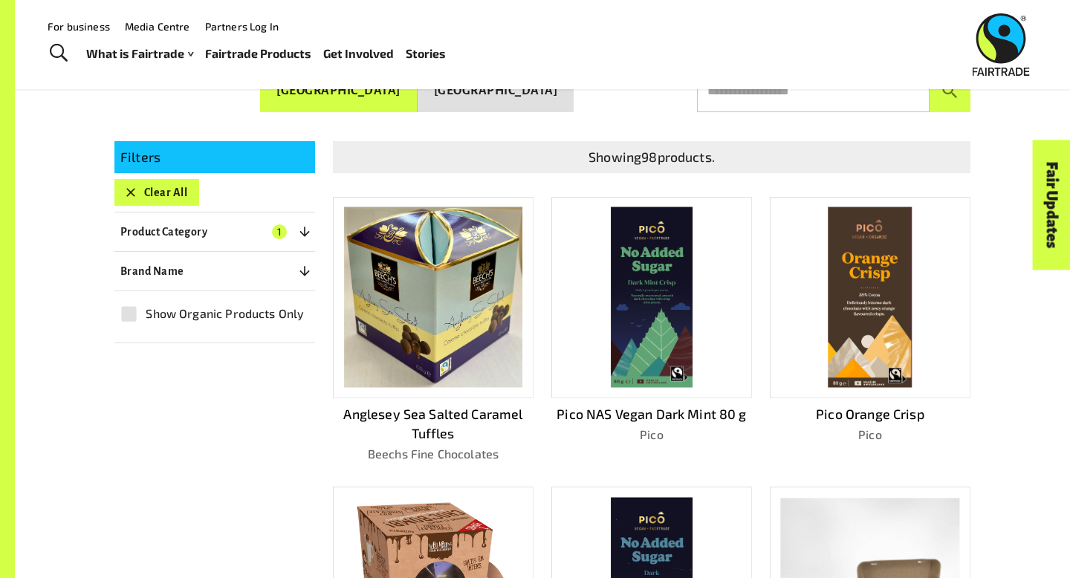
click at [183, 224] on p "Product Category" at bounding box center [163, 232] width 87 height 18
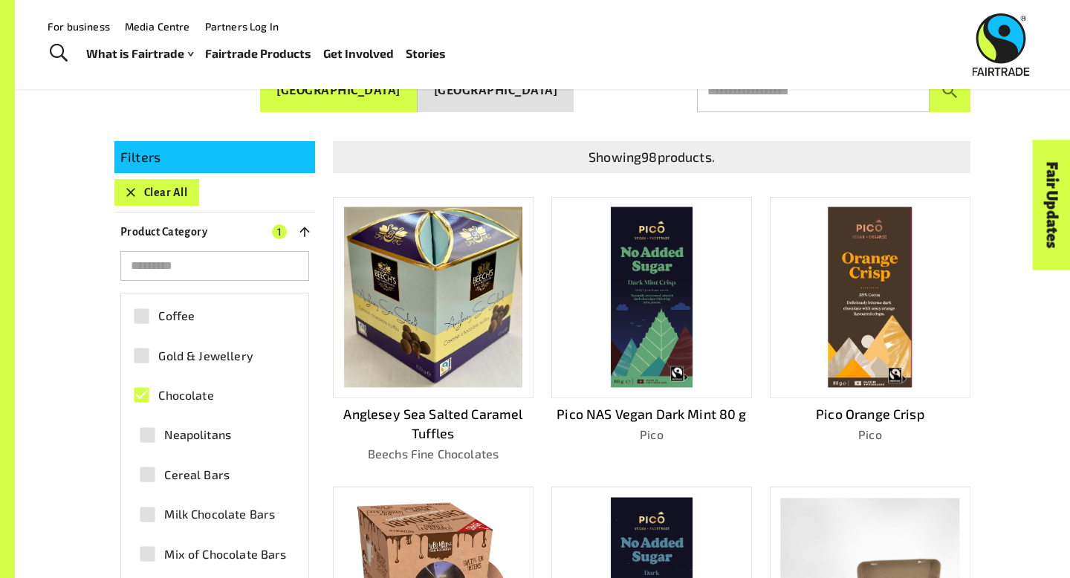
click at [191, 386] on span "Chocolate" at bounding box center [185, 395] width 55 height 18
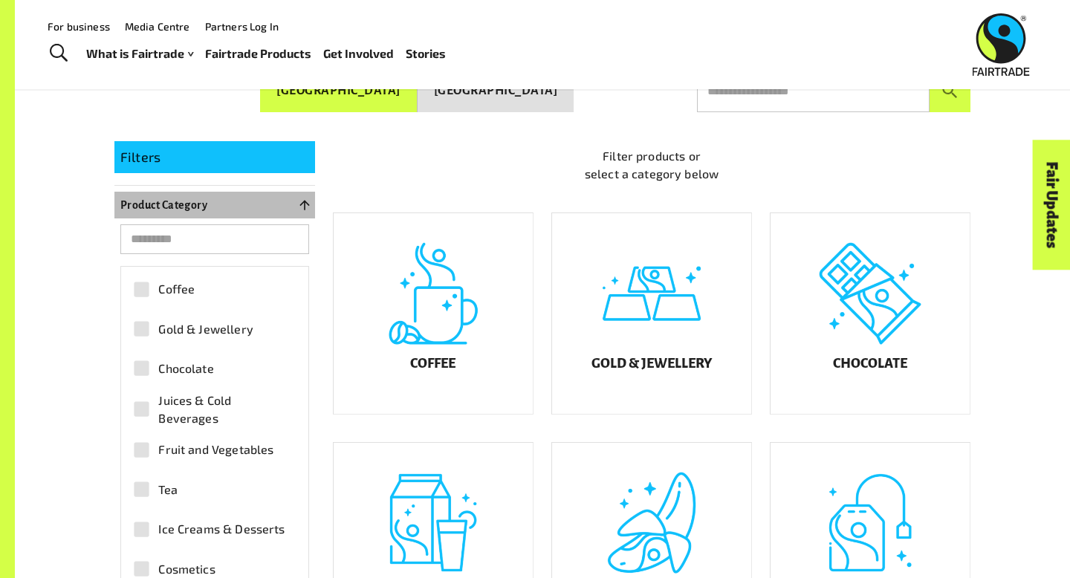
click at [297, 198] on icon "button" at bounding box center [304, 205] width 15 height 15
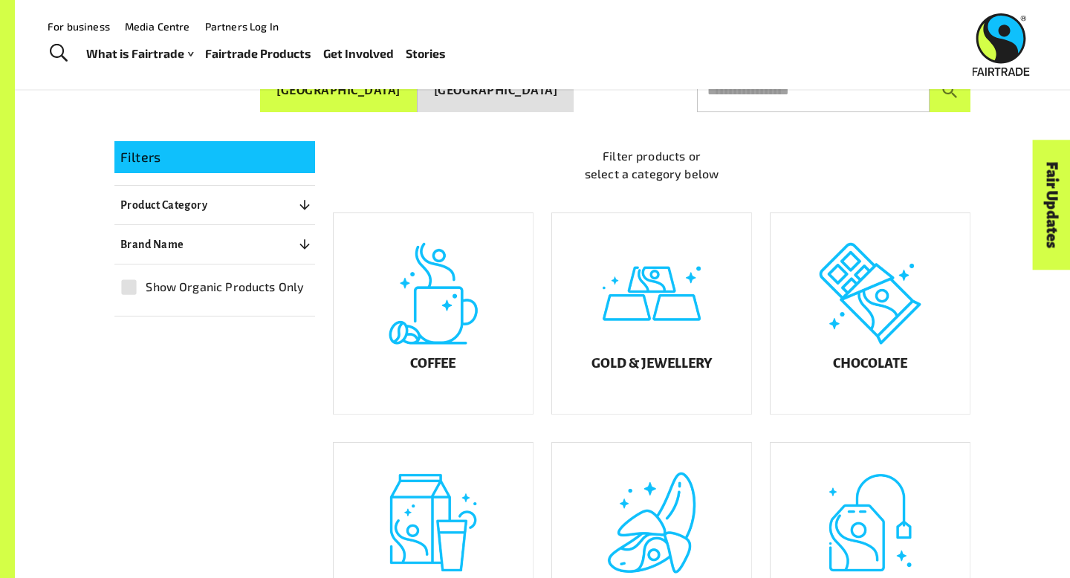
click at [114, 192] on button "Product Category 0" at bounding box center [214, 205] width 201 height 27
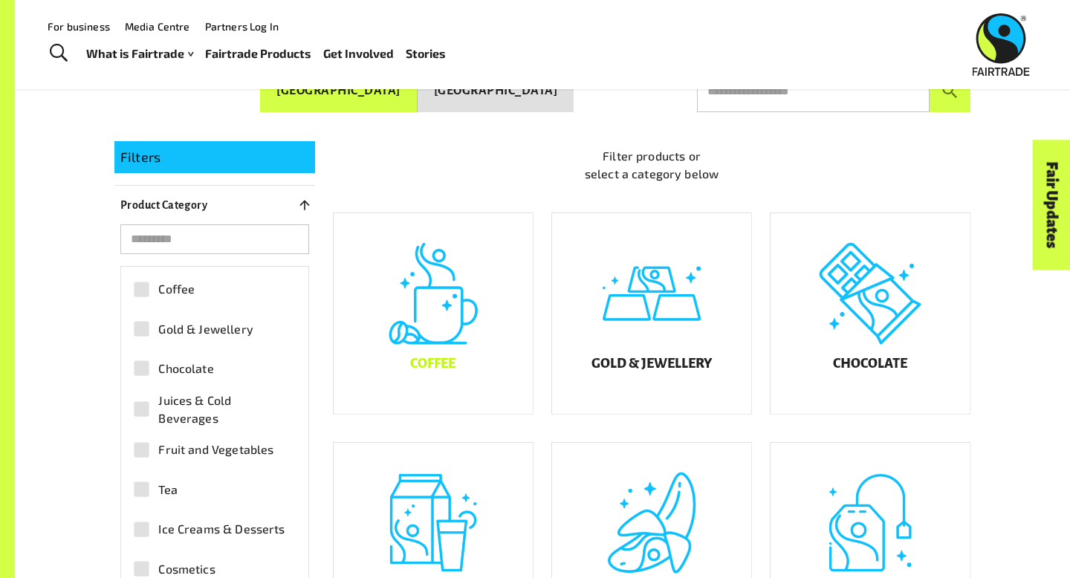
click at [436, 285] on div "Coffee" at bounding box center [433, 313] width 199 height 201
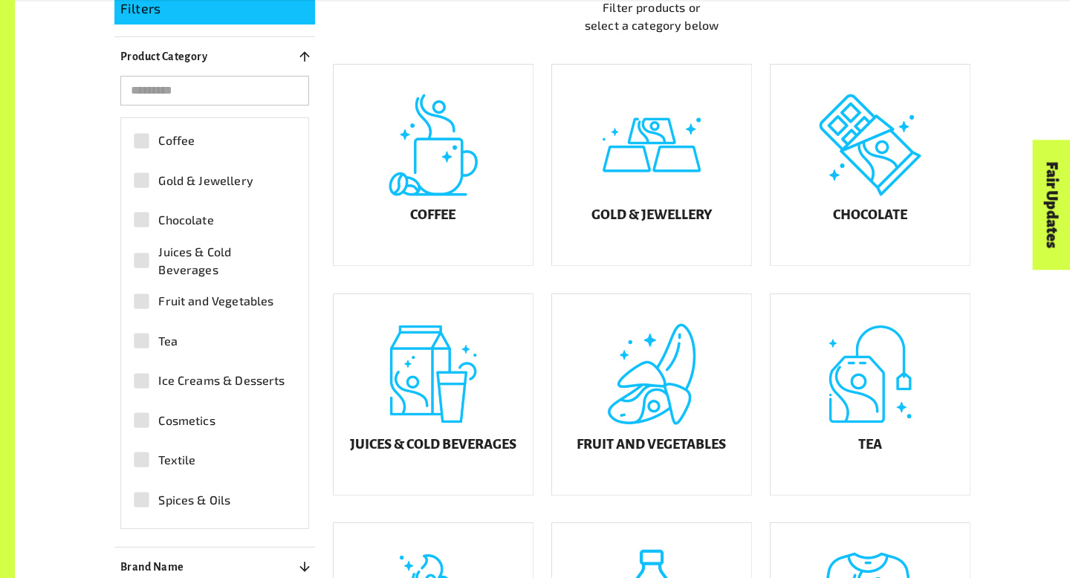
scroll to position [414, 0]
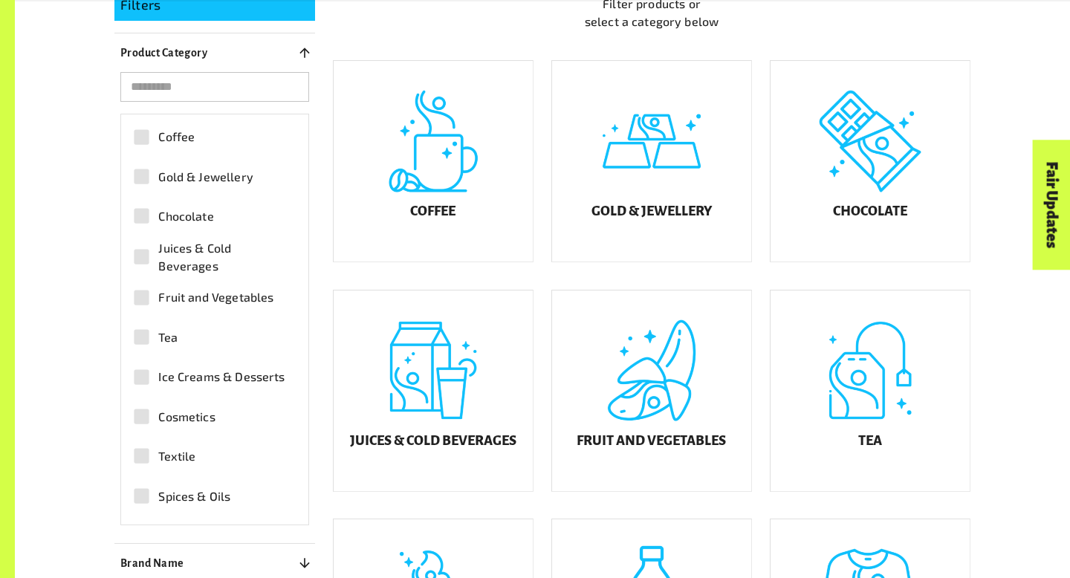
click at [189, 447] on span "Textile" at bounding box center [176, 456] width 37 height 18
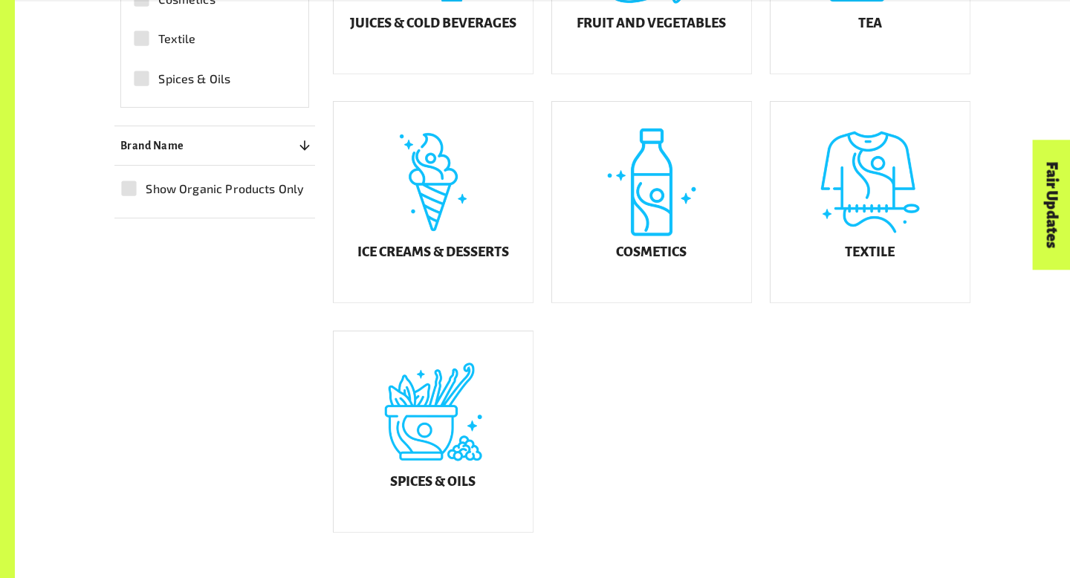
scroll to position [838, 0]
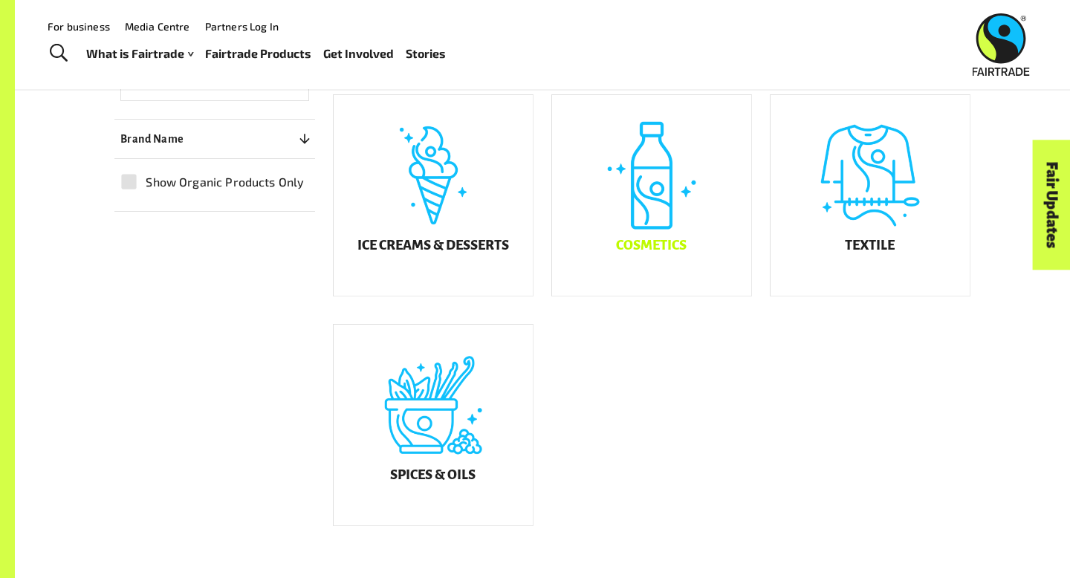
click at [657, 238] on div "Cosmetics" at bounding box center [651, 195] width 199 height 201
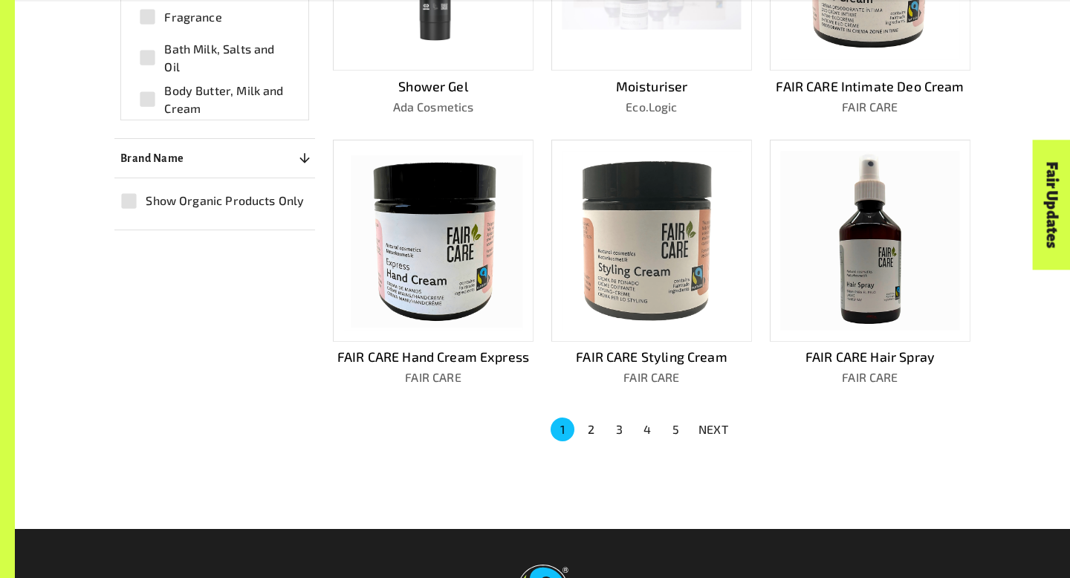
scroll to position [1075, 0]
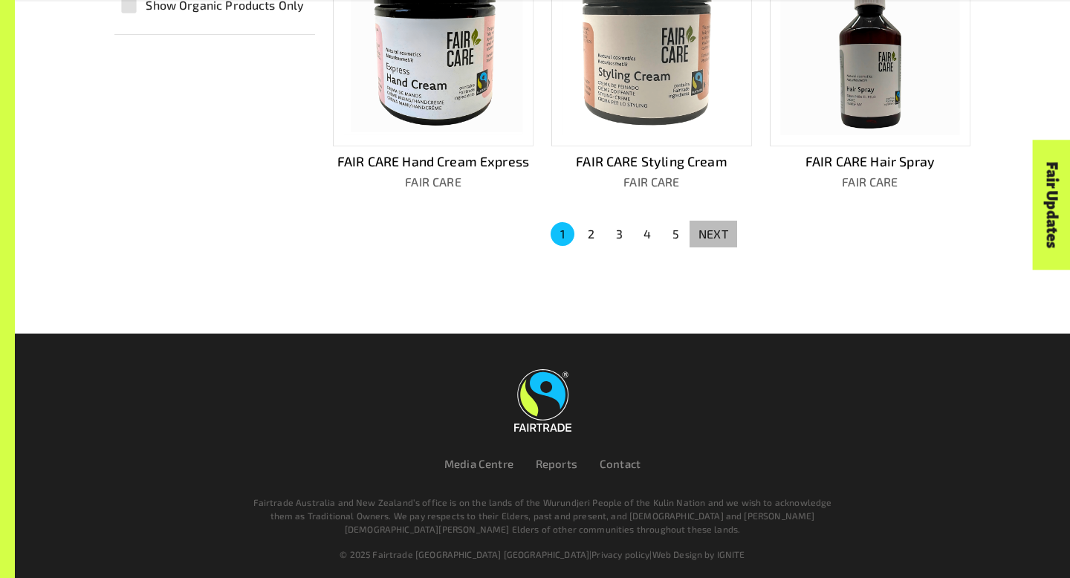
click at [710, 230] on p "NEXT" at bounding box center [713, 234] width 30 height 18
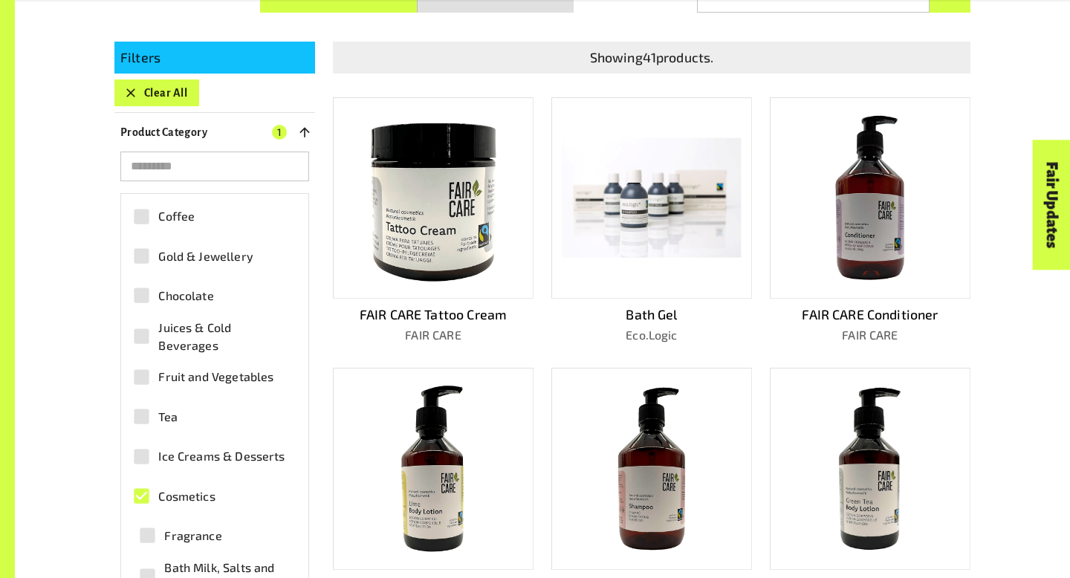
scroll to position [359, 0]
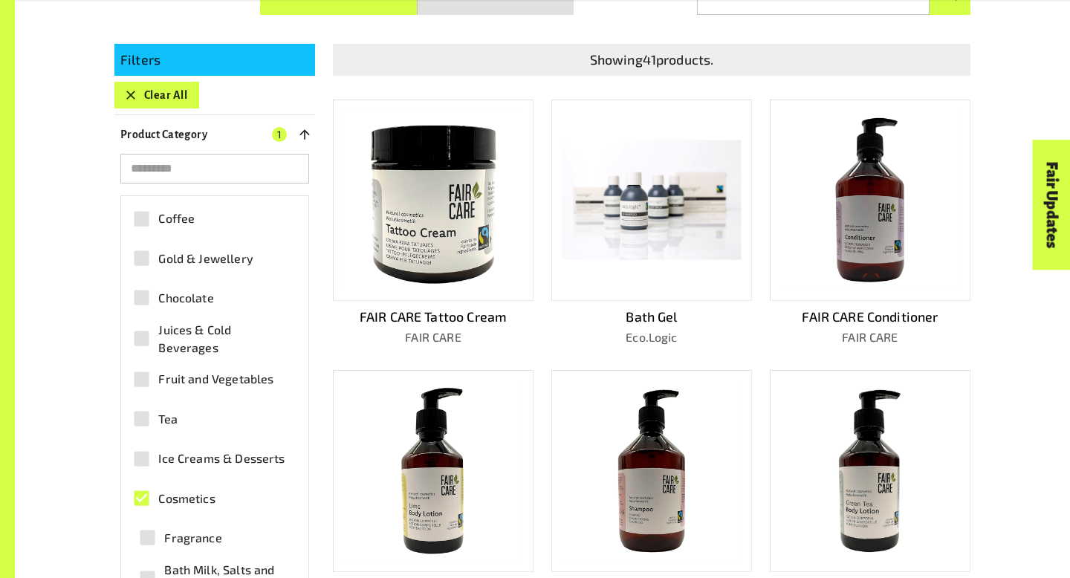
click at [160, 490] on span "Cosmetics" at bounding box center [186, 499] width 56 height 18
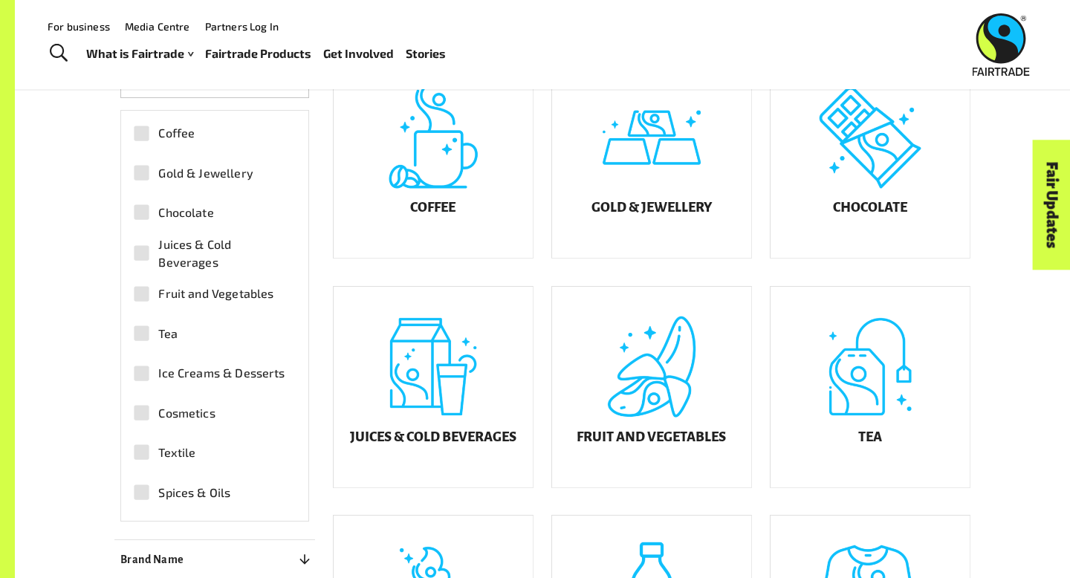
scroll to position [415, 0]
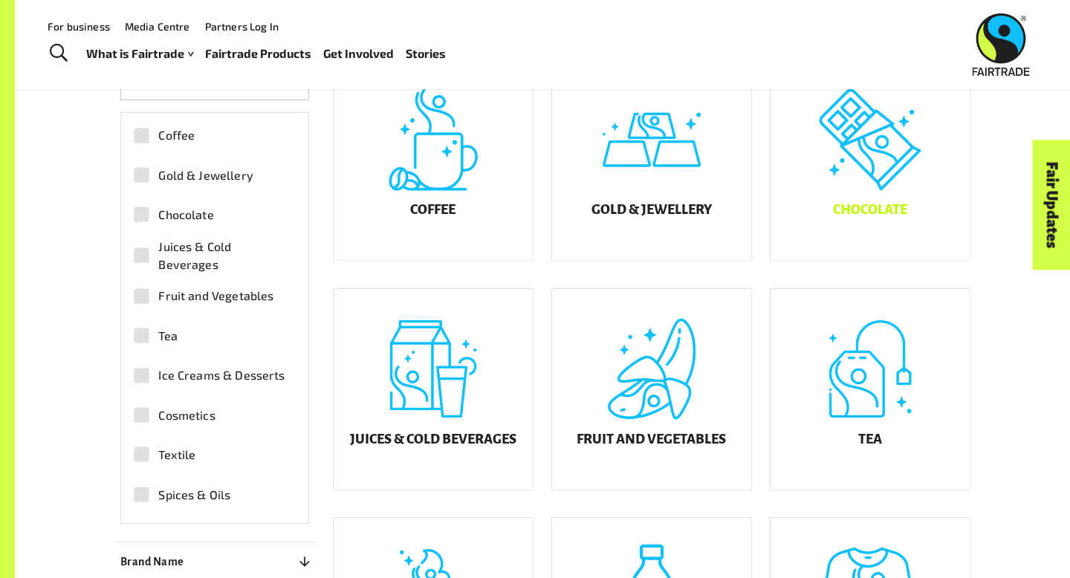
click at [841, 179] on div "Chocolate" at bounding box center [869, 159] width 199 height 201
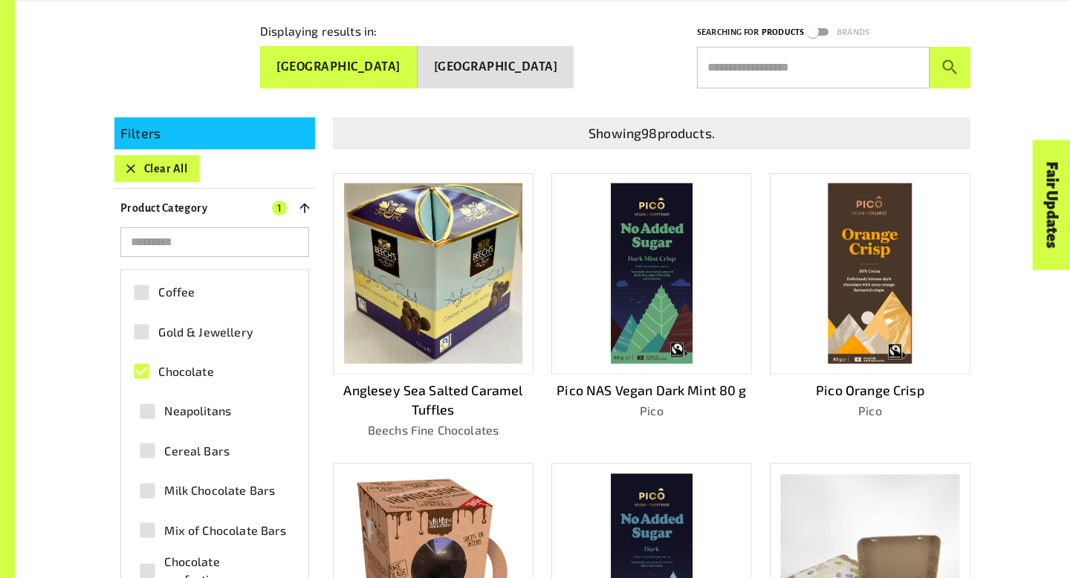
scroll to position [292, 0]
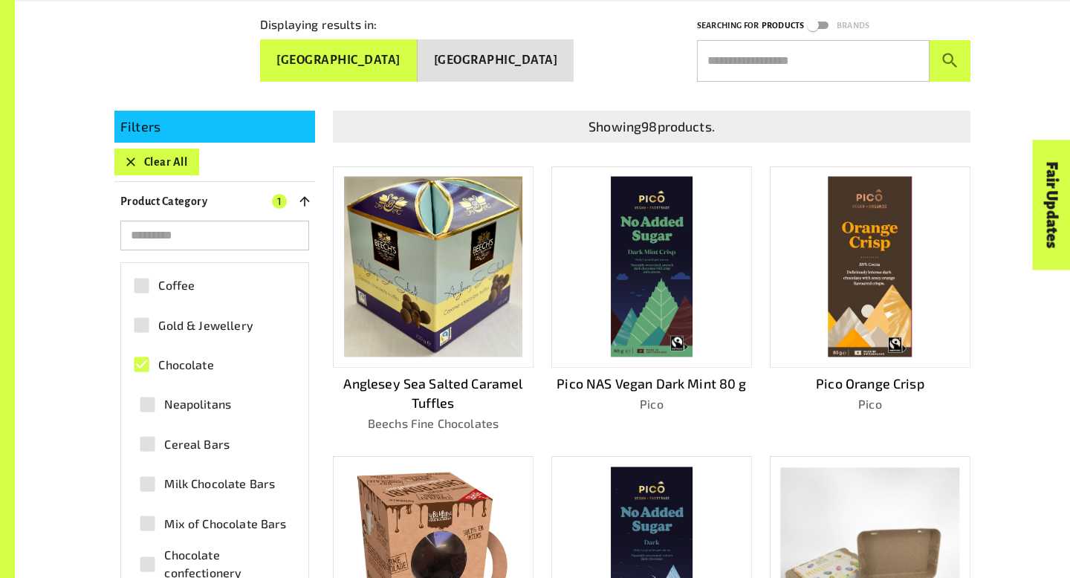
click at [862, 305] on img at bounding box center [870, 267] width 84 height 181
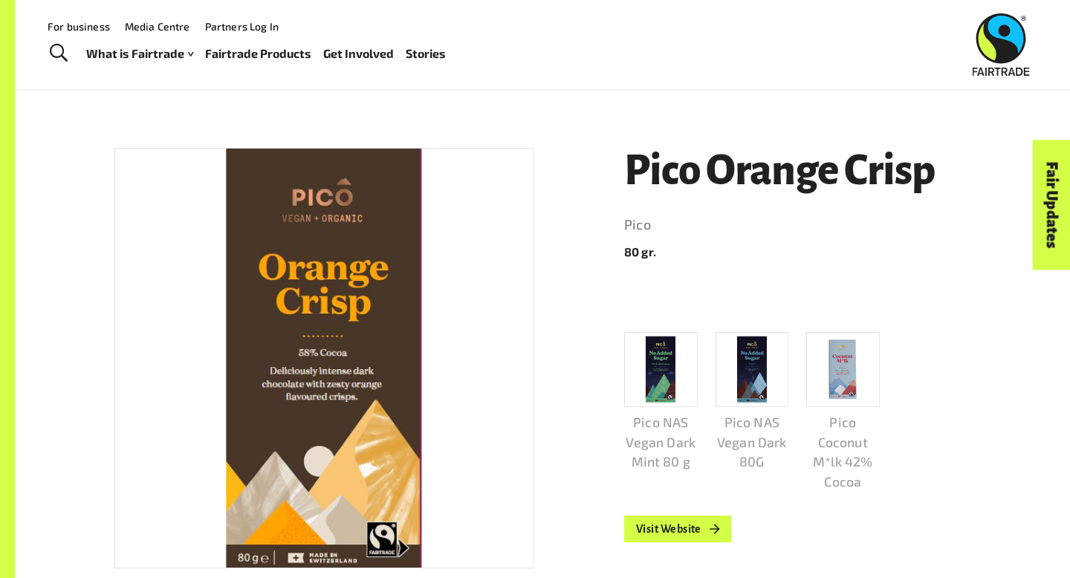
scroll to position [163, 0]
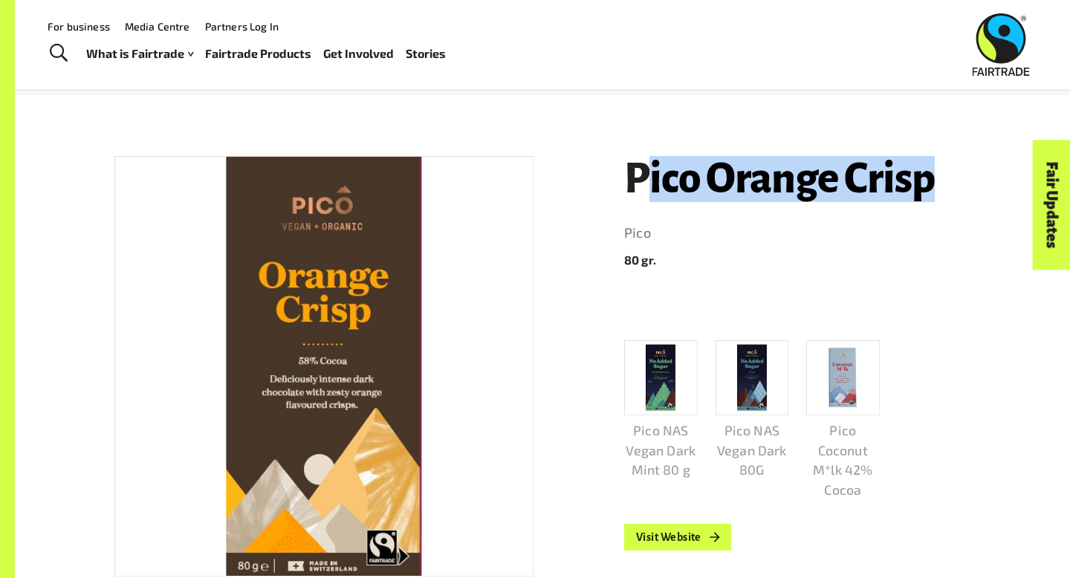
drag, startPoint x: 642, startPoint y: 178, endPoint x: 923, endPoint y: 181, distance: 281.6
click at [923, 182] on h1 "Pico Orange Crisp" at bounding box center [797, 179] width 346 height 46
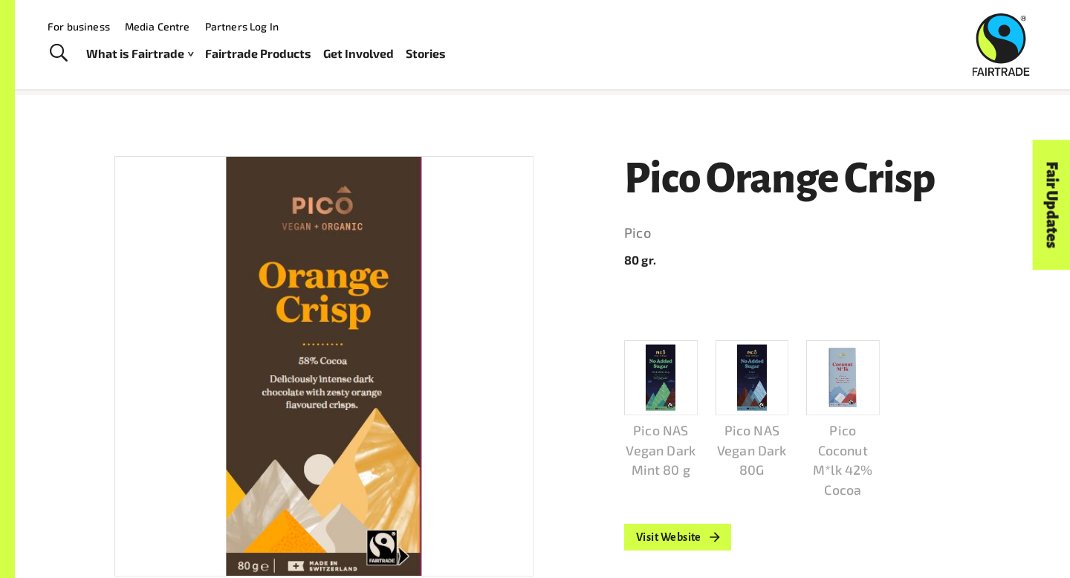
click at [618, 173] on div "Pico Orange Crisp Pico 80 gr. Pico NAS Vegan Dark Mint 80 g Pico NAS Vegan Dark…" at bounding box center [788, 417] width 364 height 559
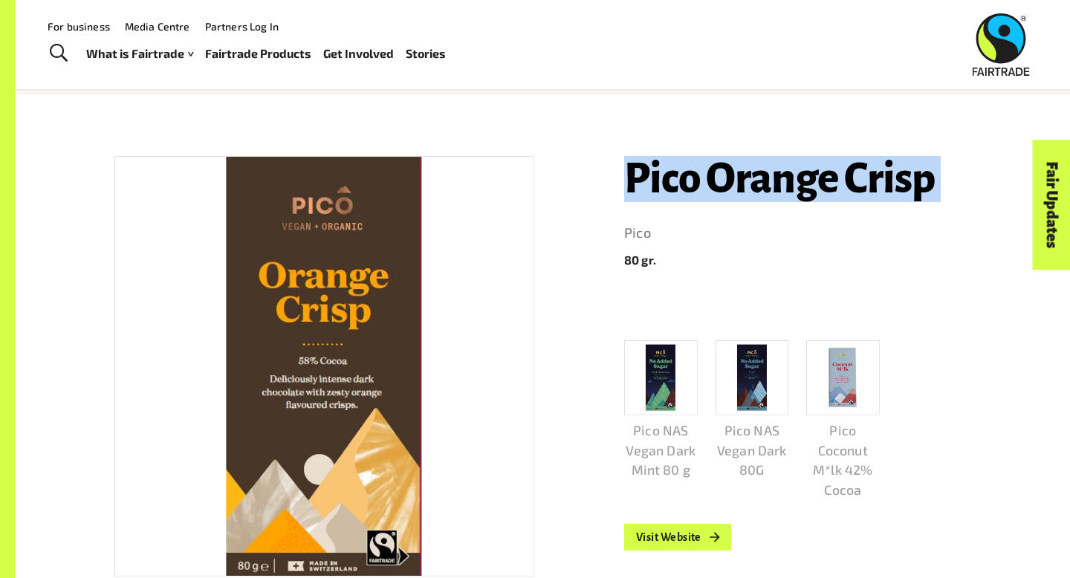
click at [618, 174] on div "Pico Orange Crisp Pico 80 gr. Pico NAS Vegan Dark Mint 80 g Pico NAS Vegan Dark…" at bounding box center [788, 417] width 364 height 559
click at [619, 174] on div "Pico Orange Crisp Pico 80 gr. Pico NAS Vegan Dark Mint 80 g Pico NAS Vegan Dark…" at bounding box center [788, 417] width 364 height 559
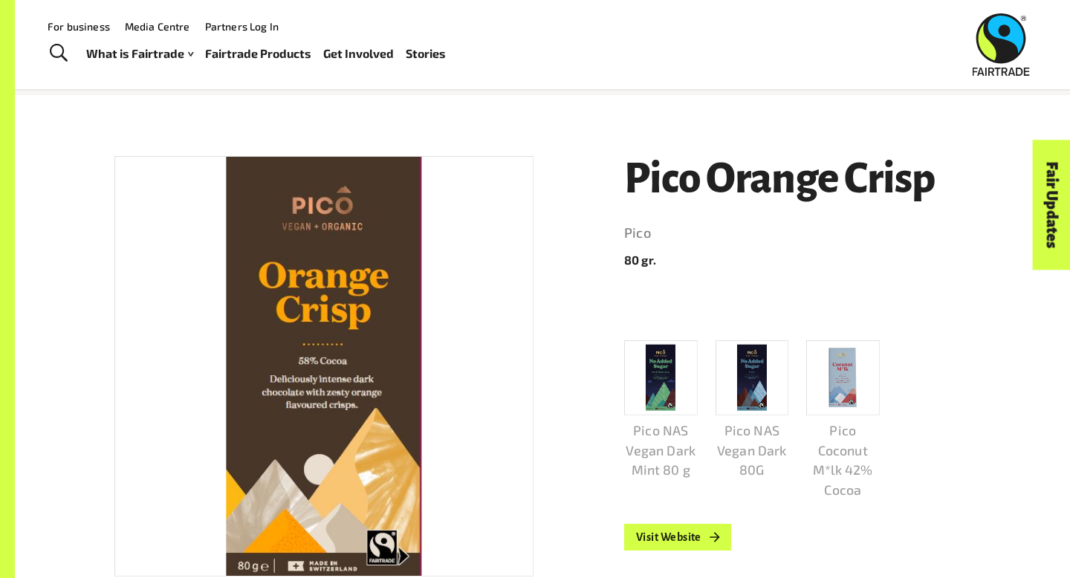
click at [835, 298] on div at bounding box center [788, 305] width 364 height 24
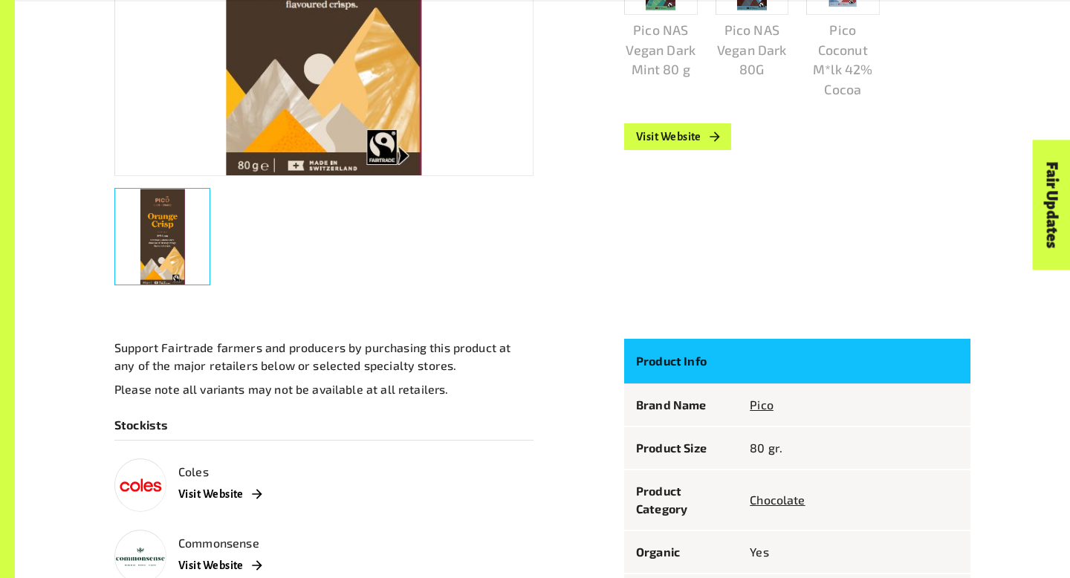
scroll to position [569, 0]
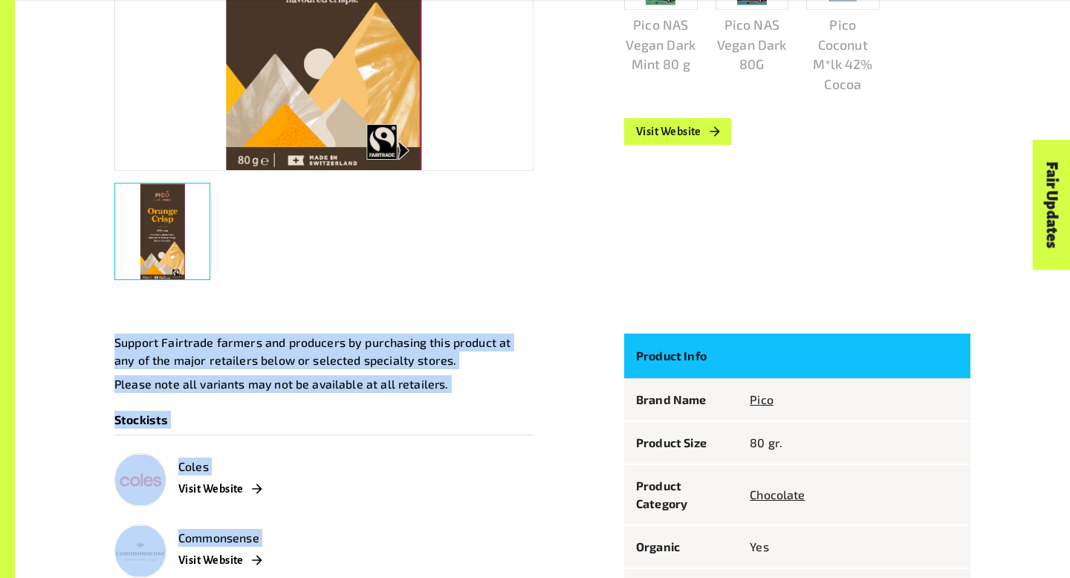
drag, startPoint x: 117, startPoint y: 342, endPoint x: 356, endPoint y: 535, distance: 307.5
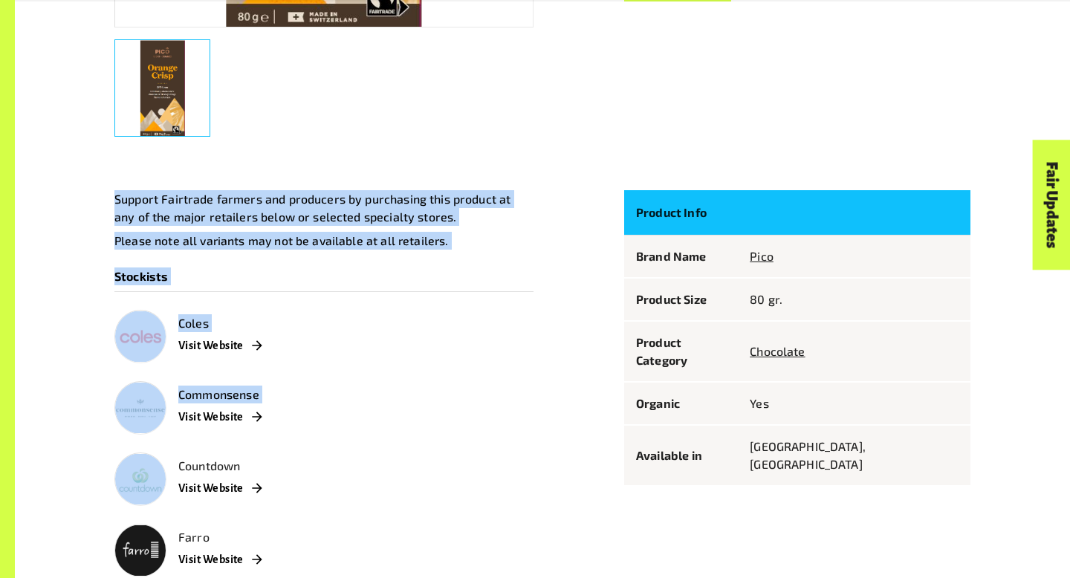
scroll to position [717, 0]
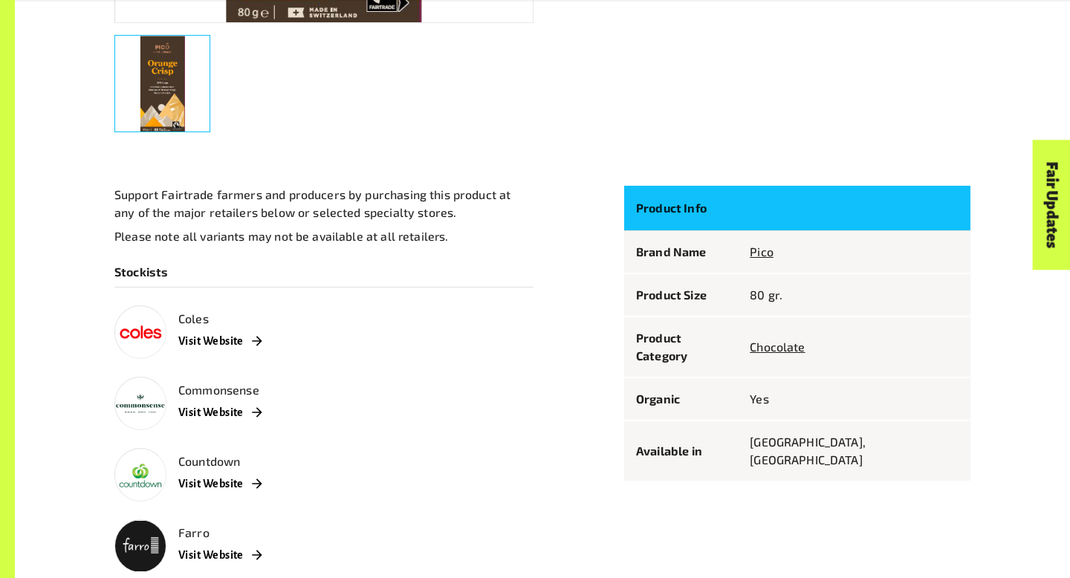
click at [402, 437] on div "Support Fairtrade farmers and producers by purchasing this product at any of th…" at bounding box center [323, 486] width 419 height 601
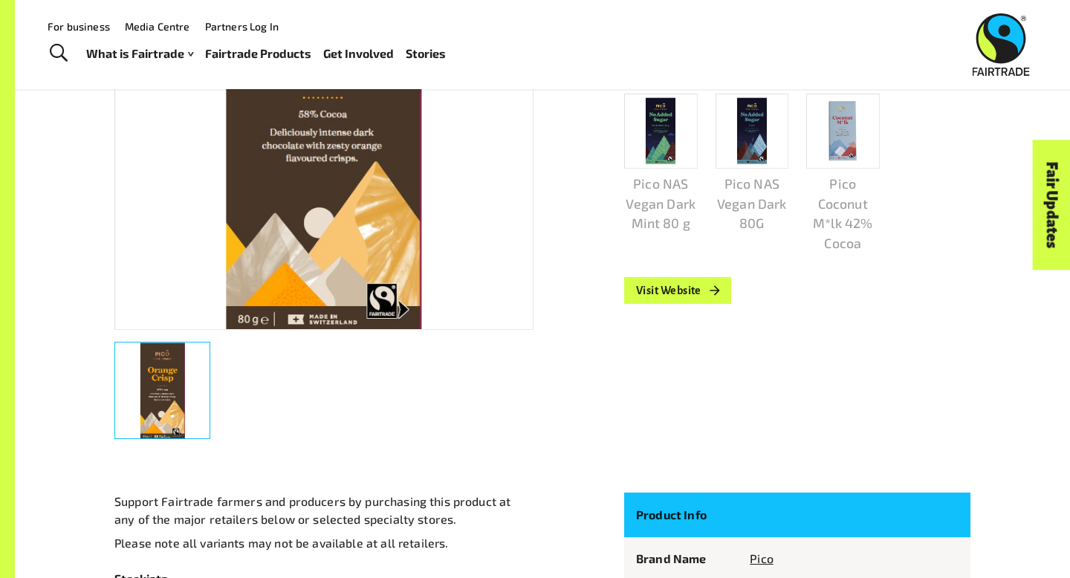
scroll to position [199, 0]
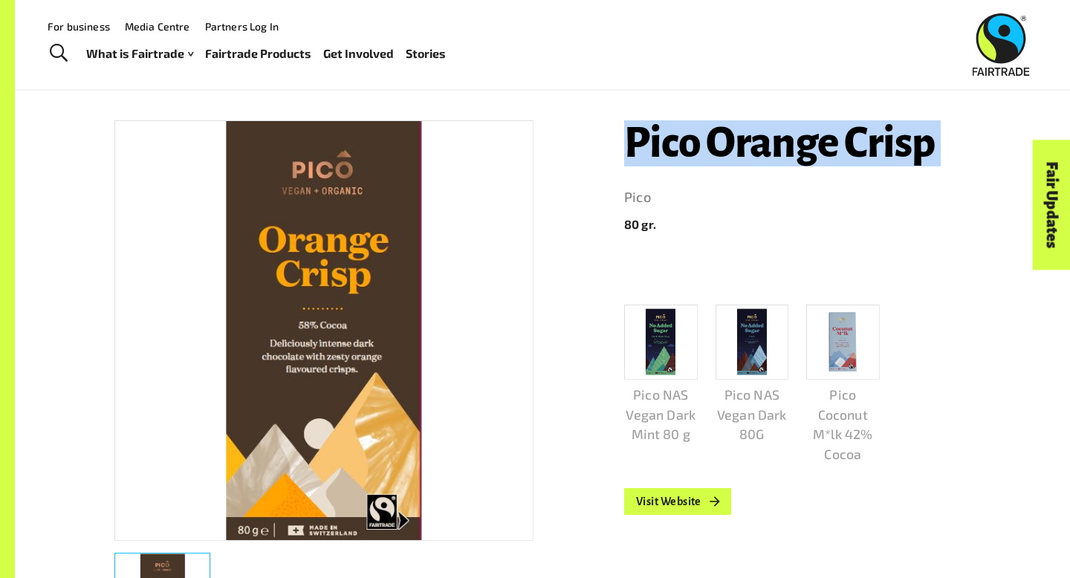
drag, startPoint x: 626, startPoint y: 137, endPoint x: 892, endPoint y: 181, distance: 269.5
click at [892, 182] on header "Pico Orange Crisp Pico 80 gr." at bounding box center [797, 176] width 346 height 113
copy h1 "Pico Orange Crisp"
click at [681, 490] on link "Visit Website" at bounding box center [677, 501] width 107 height 27
